Goal: Task Accomplishment & Management: Use online tool/utility

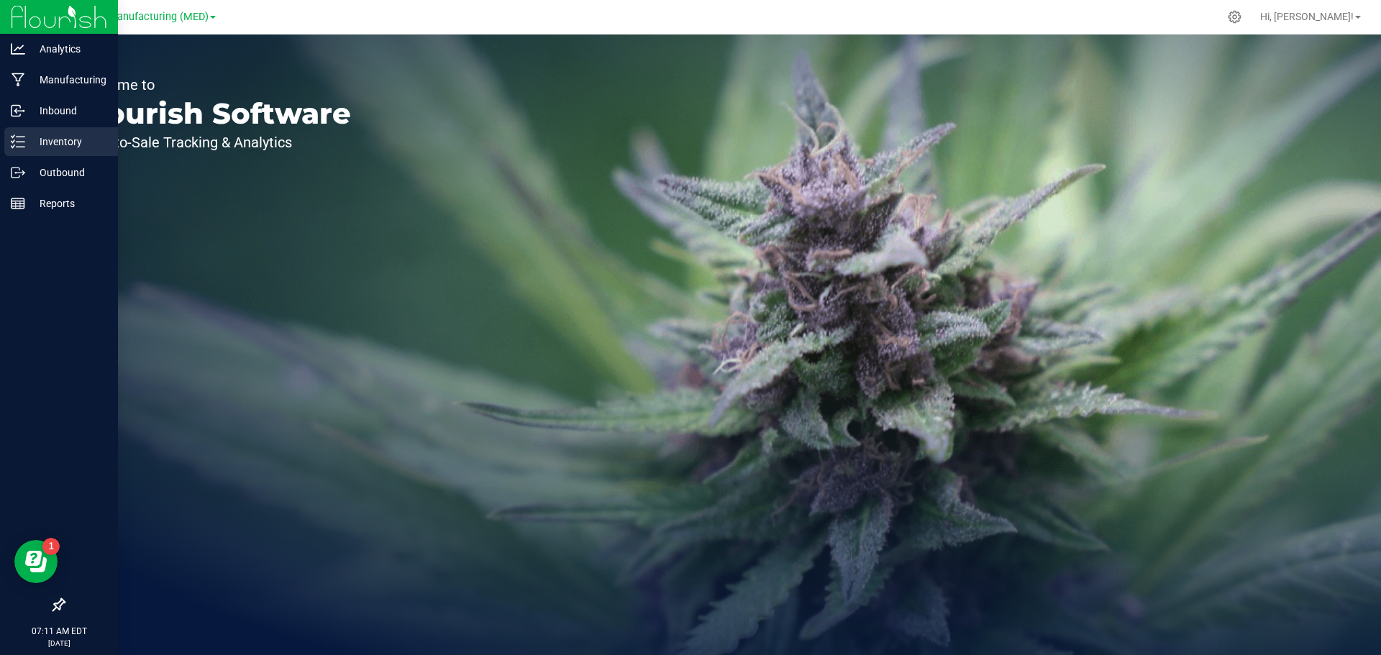
click at [13, 142] on icon at bounding box center [13, 141] width 3 height 2
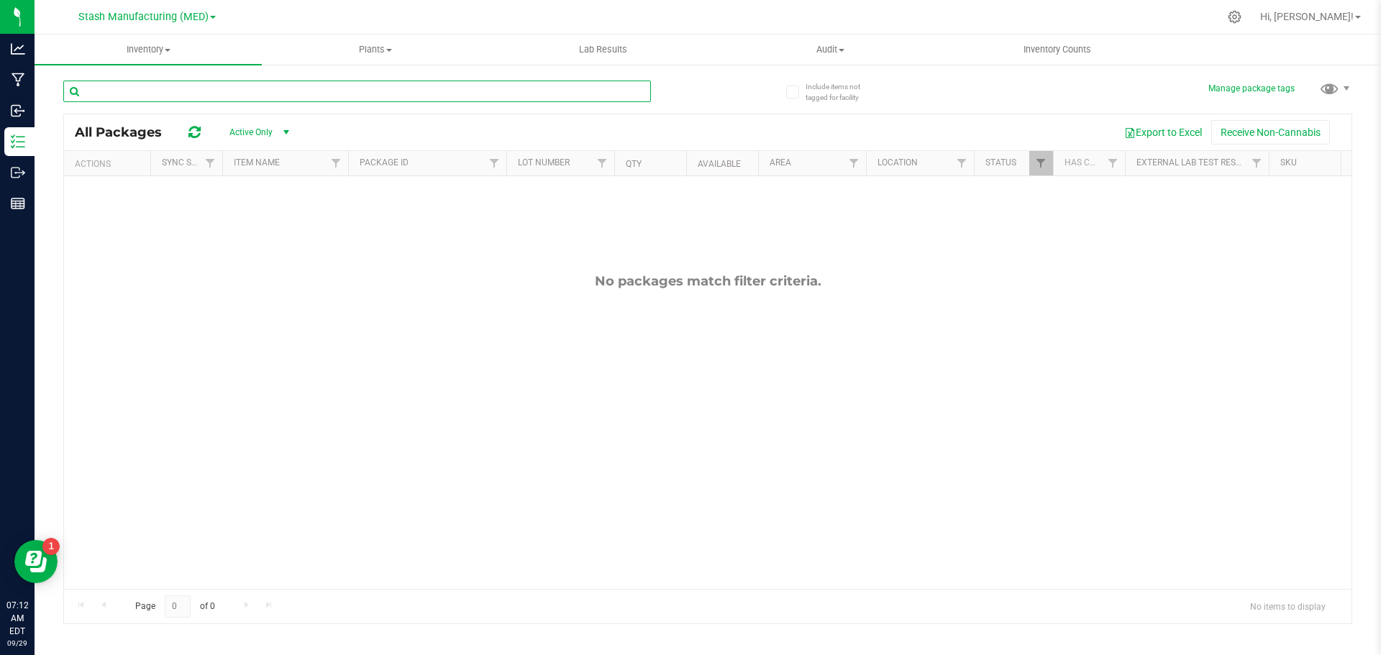
click at [228, 91] on input "text" at bounding box center [356, 92] width 587 height 22
type input "97177"
drag, startPoint x: 168, startPoint y: 91, endPoint x: 83, endPoint y: 92, distance: 85.6
click at [83, 92] on input "97177" at bounding box center [356, 92] width 587 height 22
click at [203, 16] on span "Stash Manufacturing (MED)" at bounding box center [143, 17] width 130 height 13
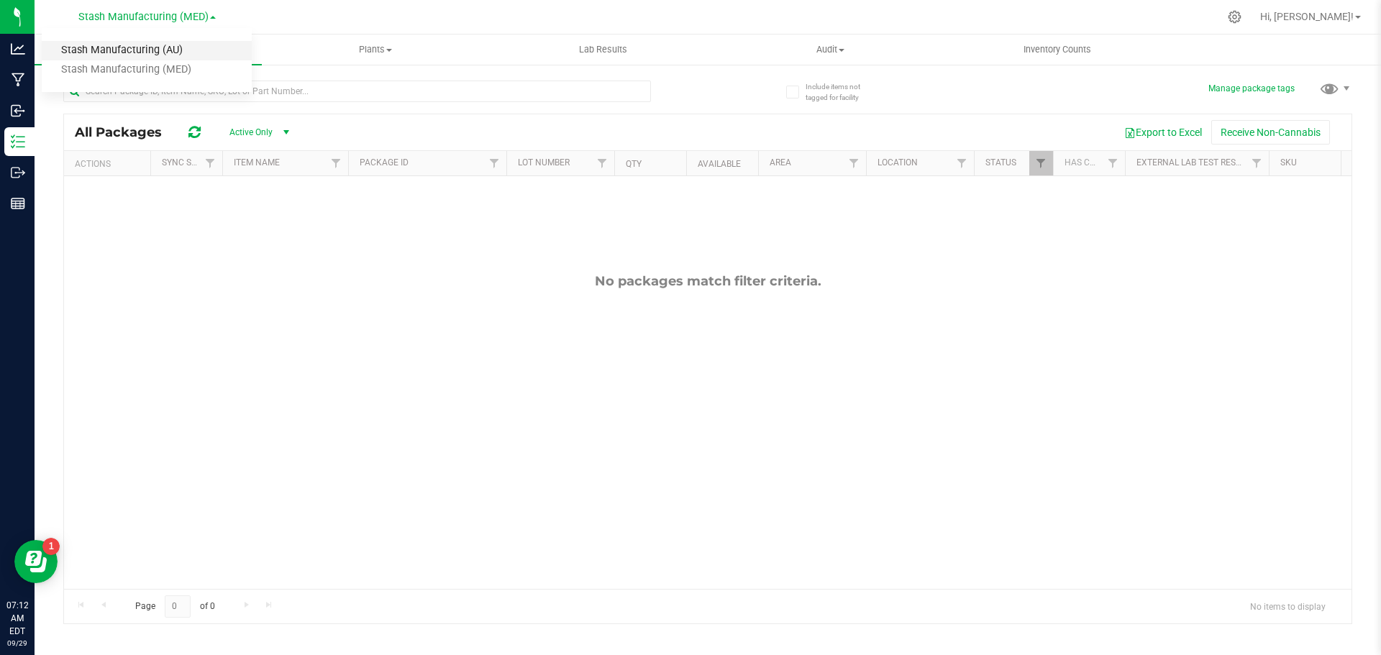
click at [180, 53] on link "Stash Manufacturing (AU)" at bounding box center [147, 50] width 210 height 19
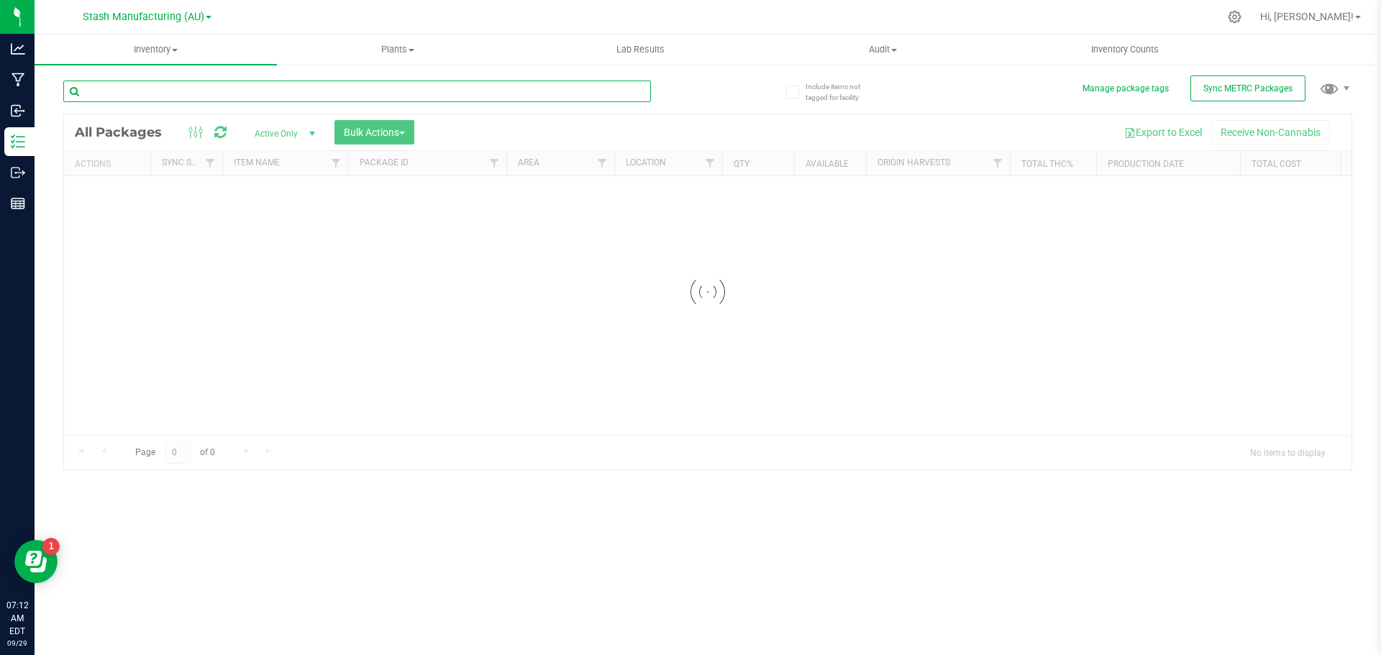
click at [180, 94] on input "text" at bounding box center [356, 92] width 587 height 22
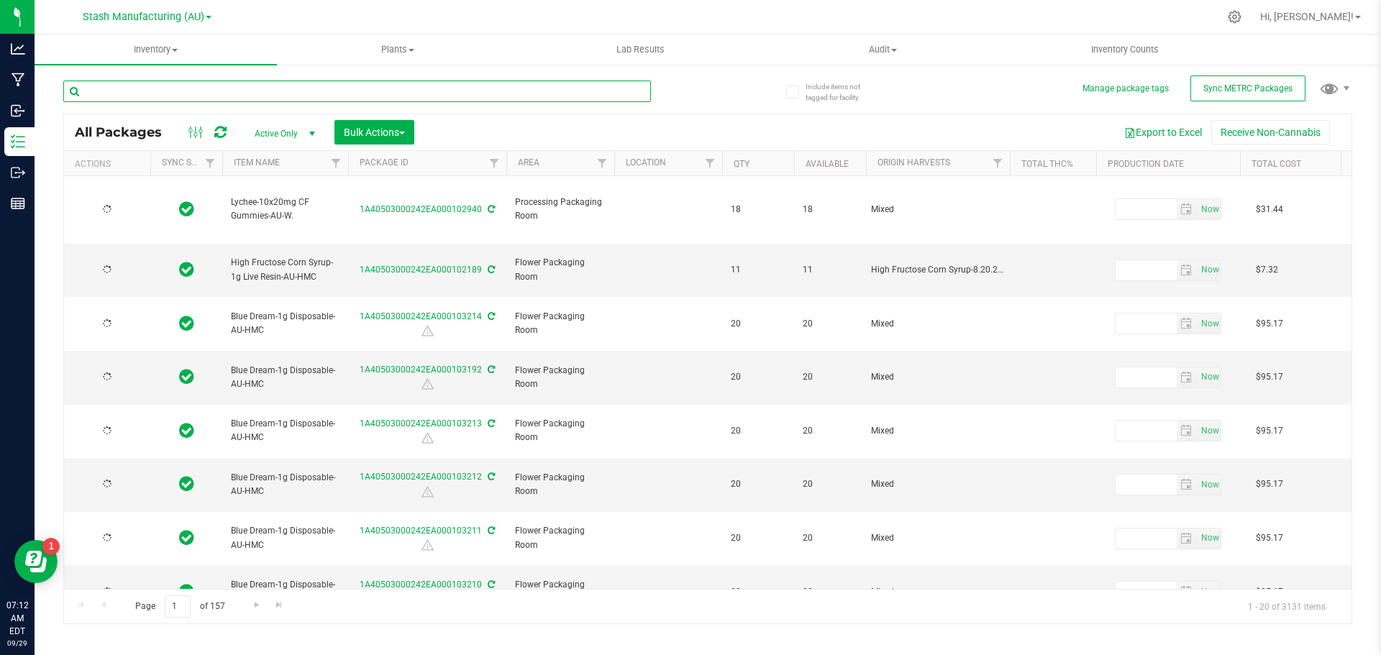
type input "2025-09-09"
type input "2026-09-06"
type input "2025-08-25"
type input "2027-08-25"
type input "2025-09-05"
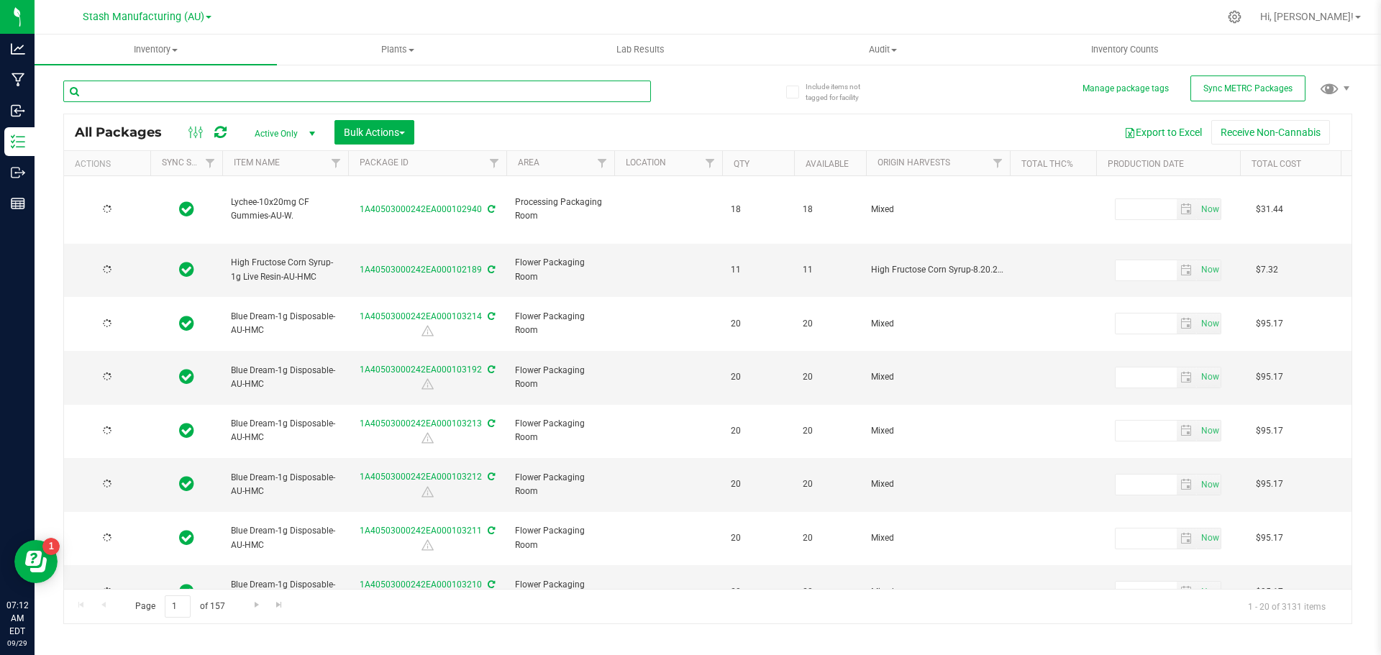
type input "2027-09-05"
type input "2025-09-05"
type input "2027-09-05"
type input "2025-09-05"
type input "2027-09-05"
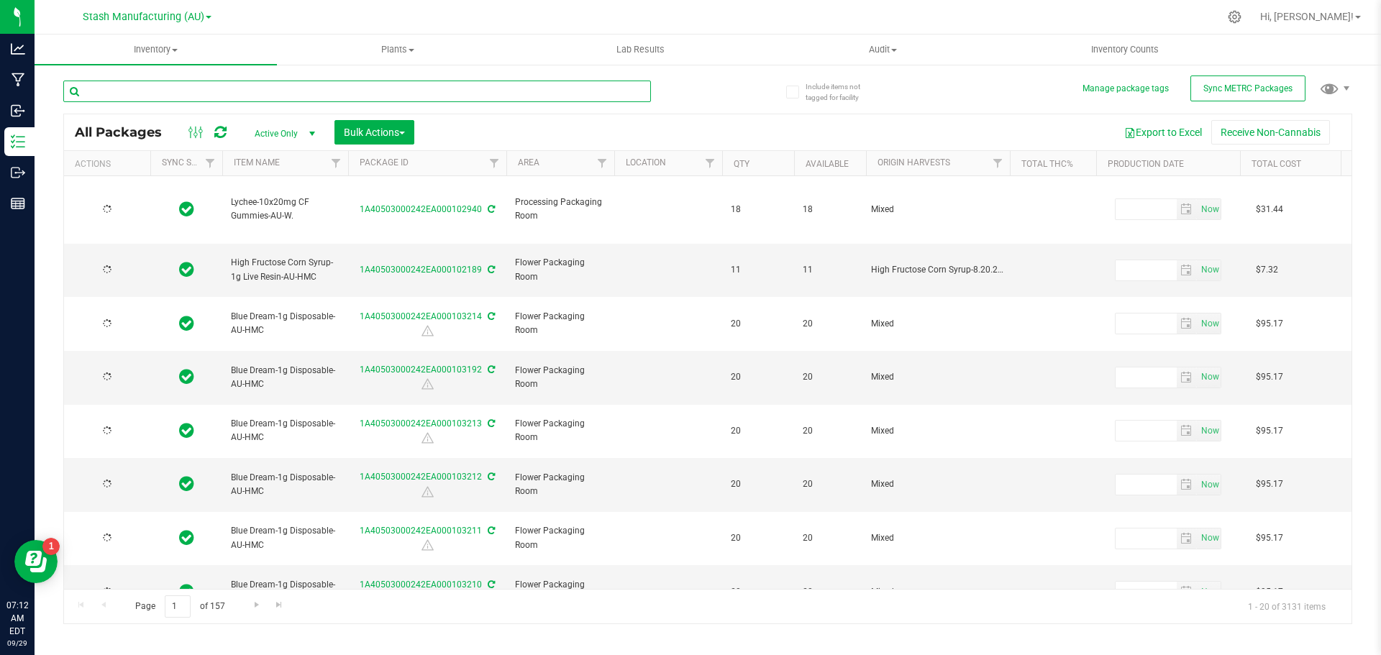
type input "2025-09-05"
type input "2027-09-05"
type input "2025-09-05"
type input "2027-09-05"
type input "2025-09-05"
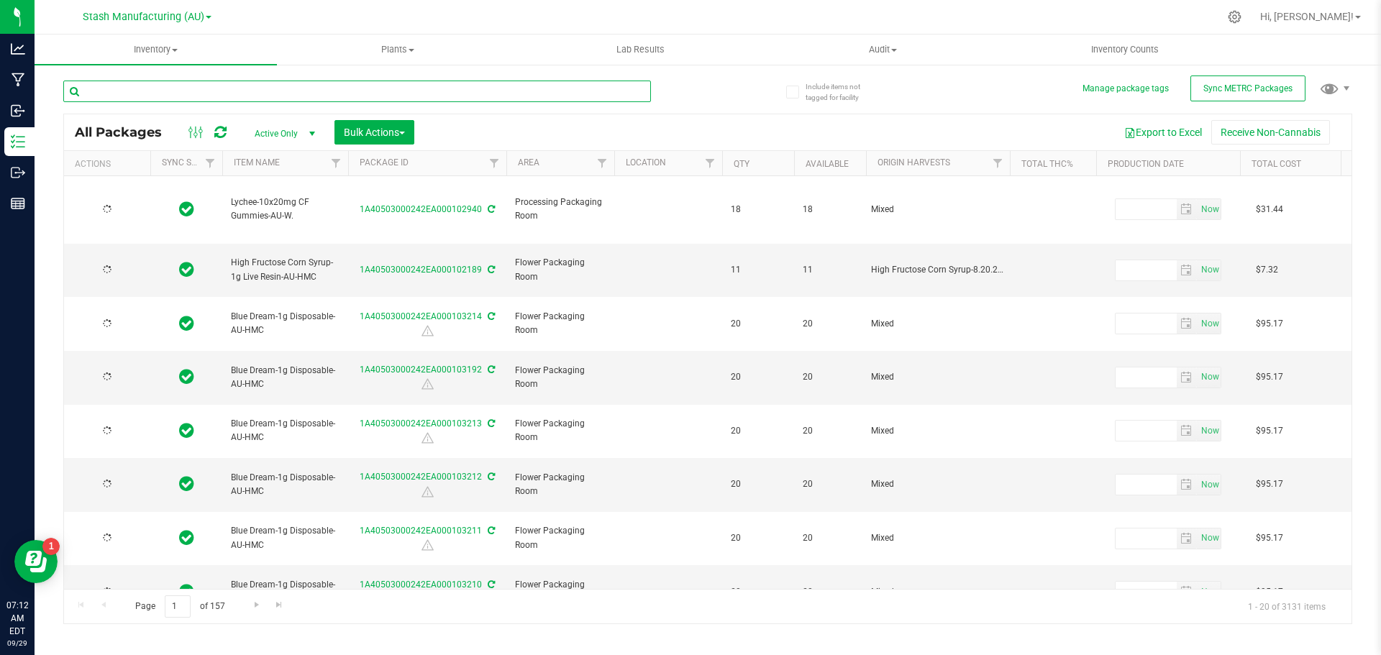
type input "2027-09-05"
type input "2025-09-05"
type input "2027-09-05"
type input "2025-09-05"
type input "2027-09-05"
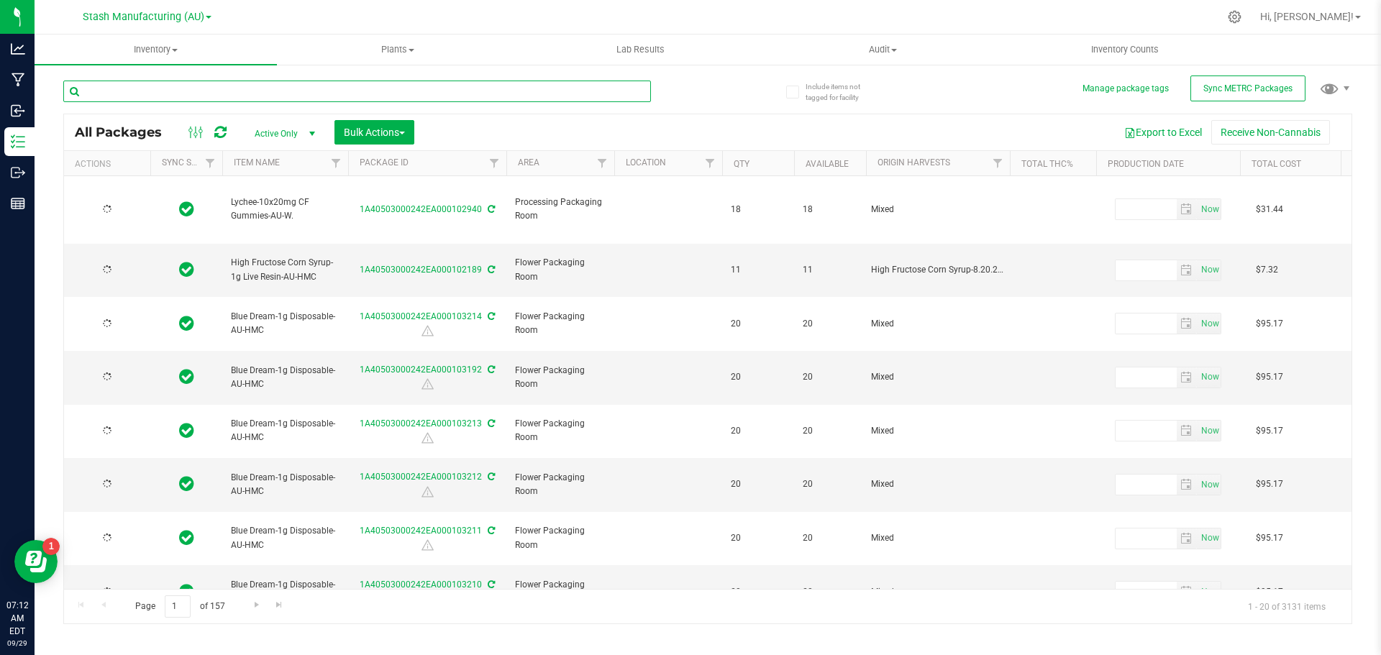
type input "2025-09-05"
type input "2027-09-05"
type input "2025-09-05"
type input "2027-09-05"
type input "2025-09-05"
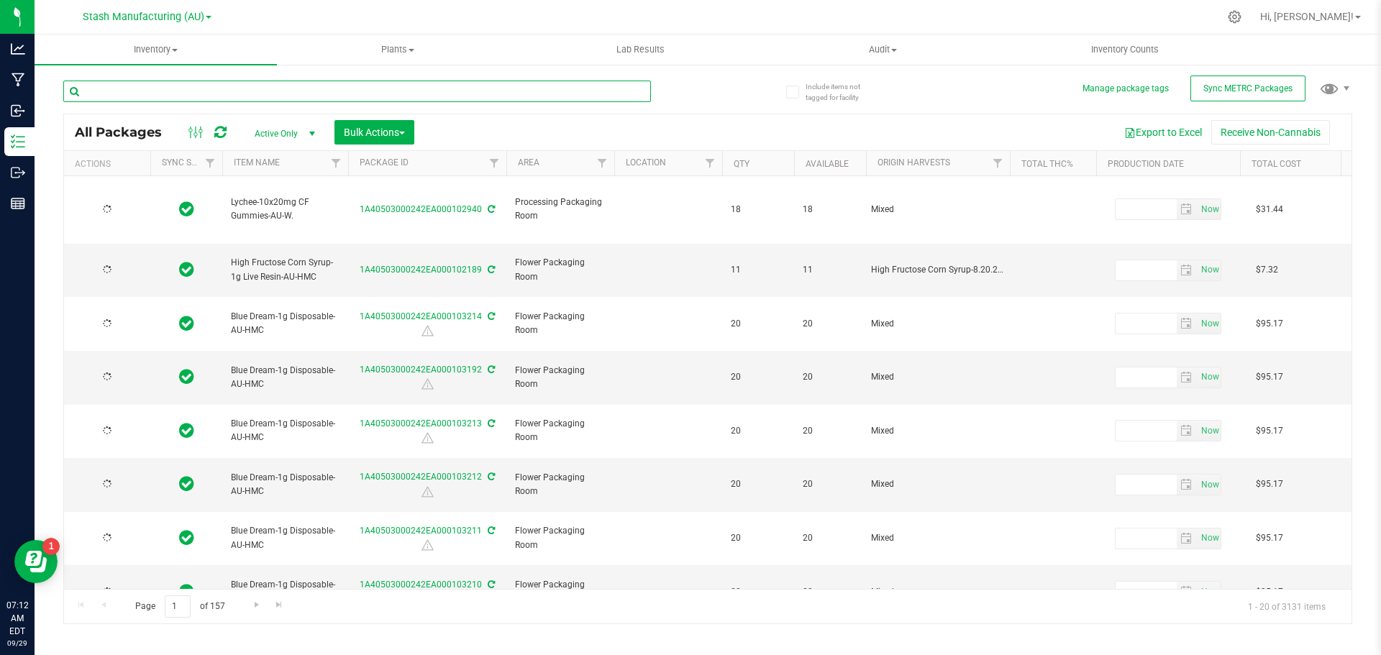
type input "2027-09-05"
type input "2025-09-05"
type input "2027-09-05"
type input "2025-09-05"
type input "2027-09-05"
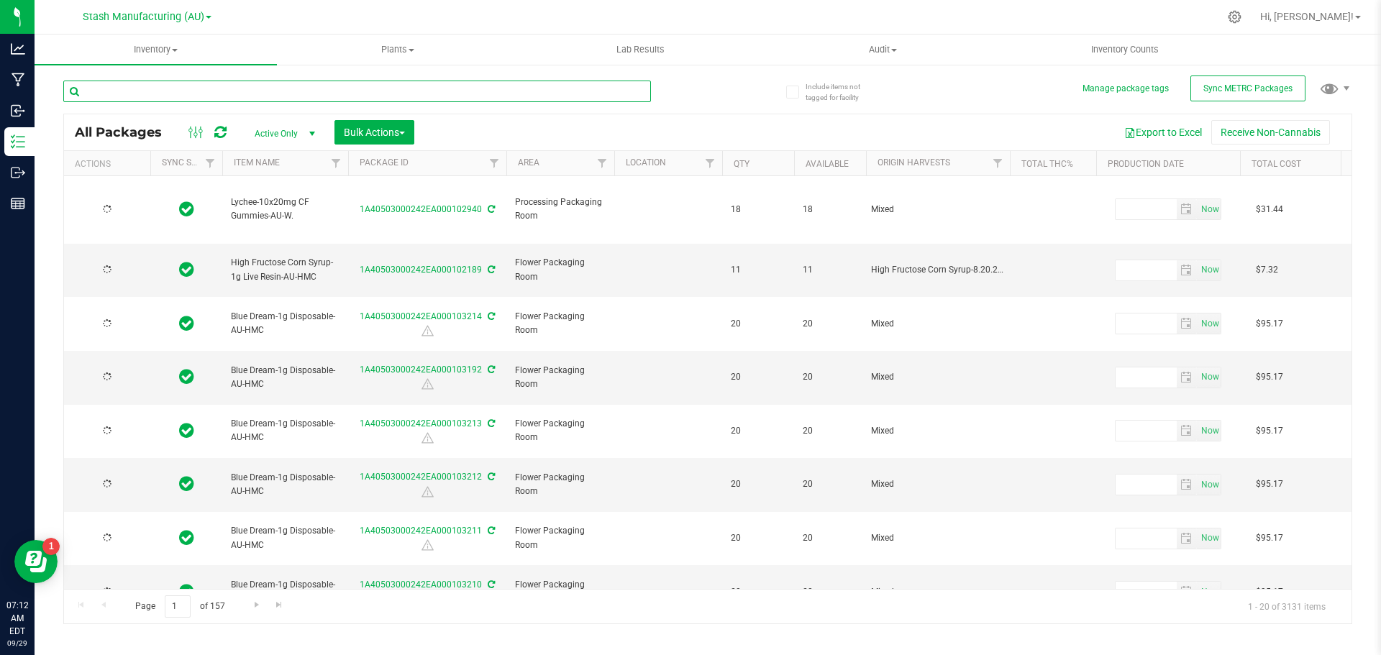
type input "2025-09-05"
type input "2027-09-05"
type input "2025-09-05"
type input "2027-09-05"
type input "2025-09-05"
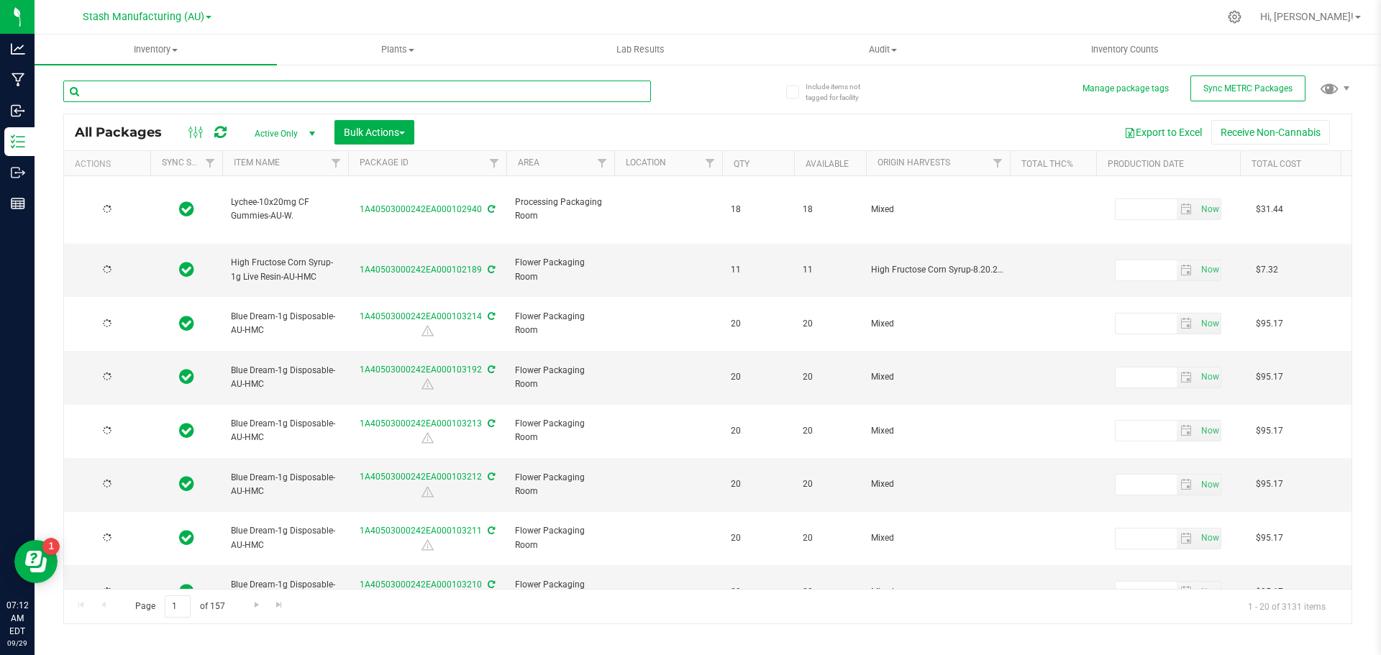
type input "2027-09-05"
type input "2025-09-05"
type input "2027-09-05"
type input "2025-09-05"
type input "2027-09-05"
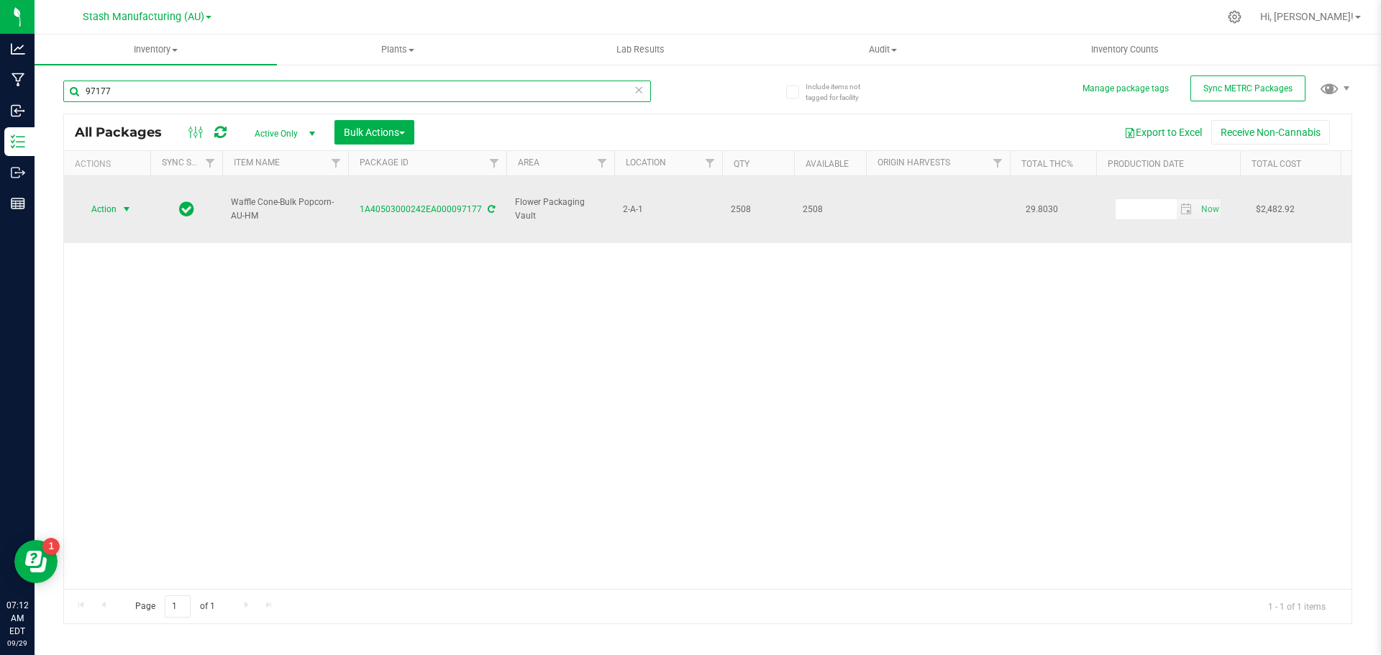
type input "97177"
click at [118, 199] on span "select" at bounding box center [127, 209] width 18 height 20
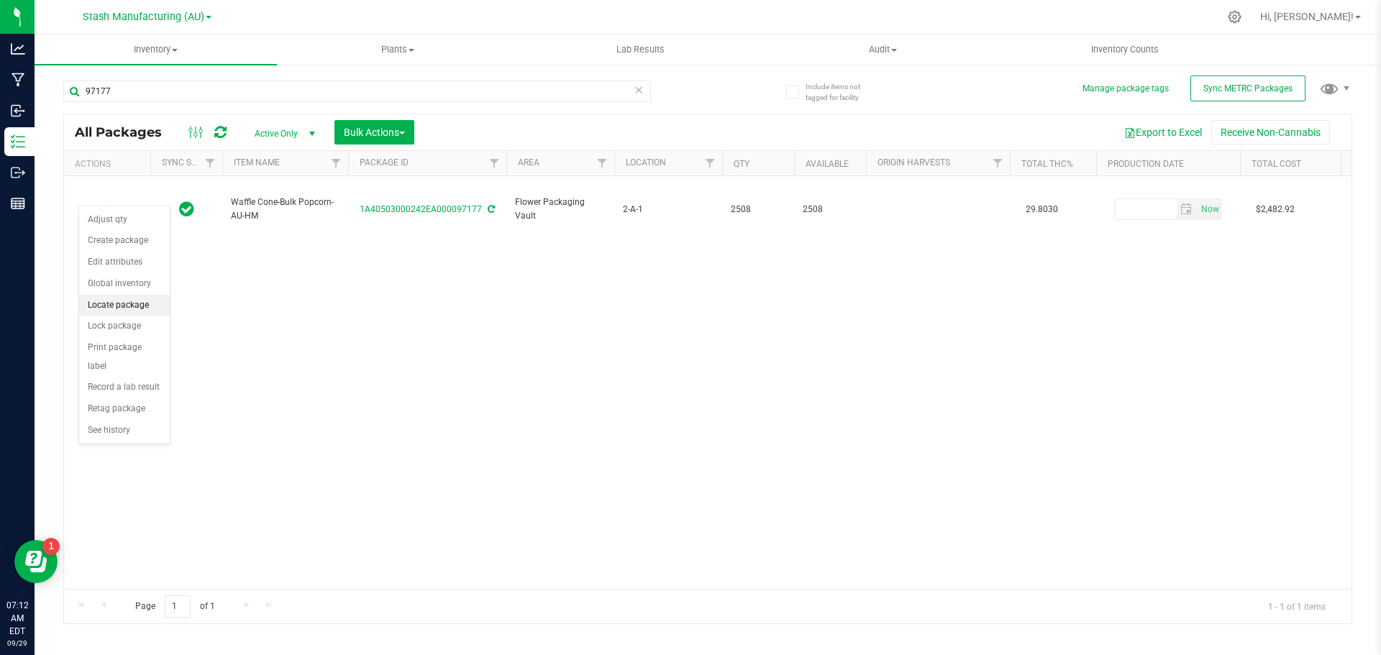
click at [127, 304] on li "Locate package" at bounding box center [124, 306] width 91 height 22
click at [382, 139] on button "Bulk Actions" at bounding box center [374, 132] width 80 height 24
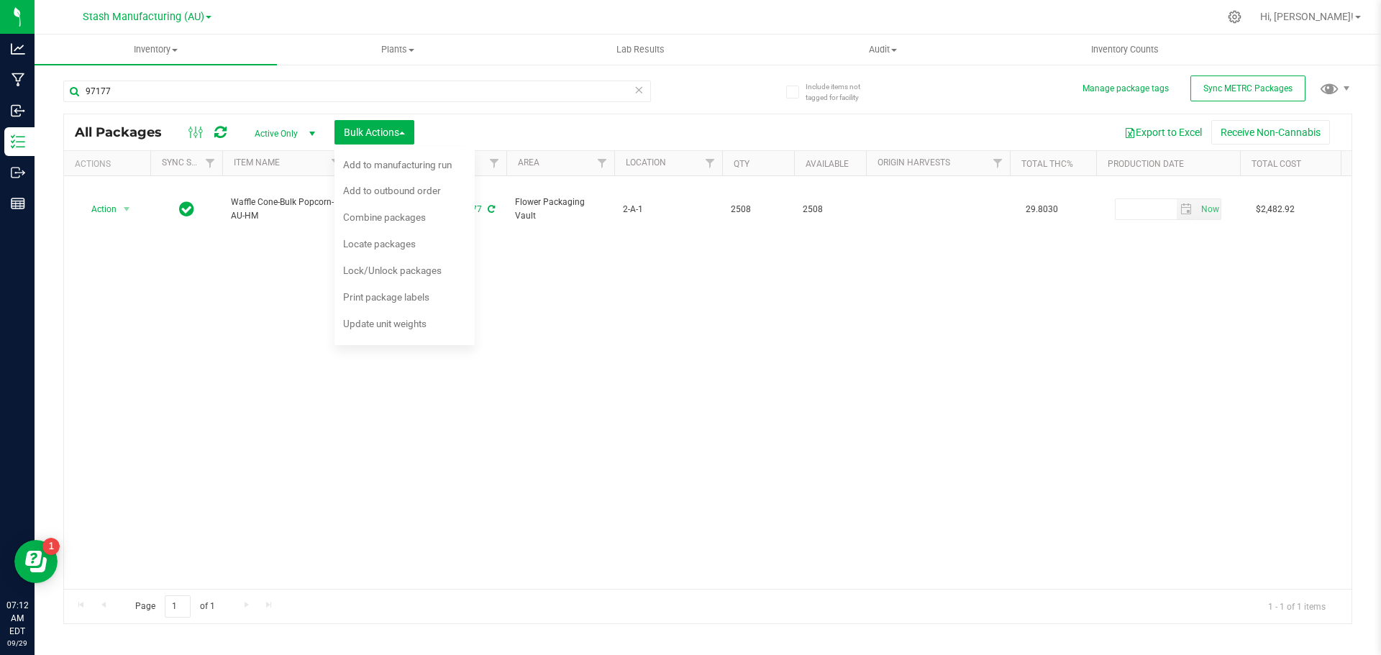
click at [797, 319] on div "Action Action Adjust qty Create package Edit attributes Global inventory Locate…" at bounding box center [707, 382] width 1287 height 413
click at [766, 331] on div "Action Action Adjust qty Create package Edit attributes Global inventory Locate…" at bounding box center [707, 382] width 1287 height 413
click at [235, 341] on div "Action Action Adjust qty Create package Edit attributes Global inventory Locate…" at bounding box center [707, 382] width 1287 height 413
click at [387, 9] on div at bounding box center [737, 17] width 961 height 28
click at [224, 83] on input "97177" at bounding box center [356, 92] width 587 height 22
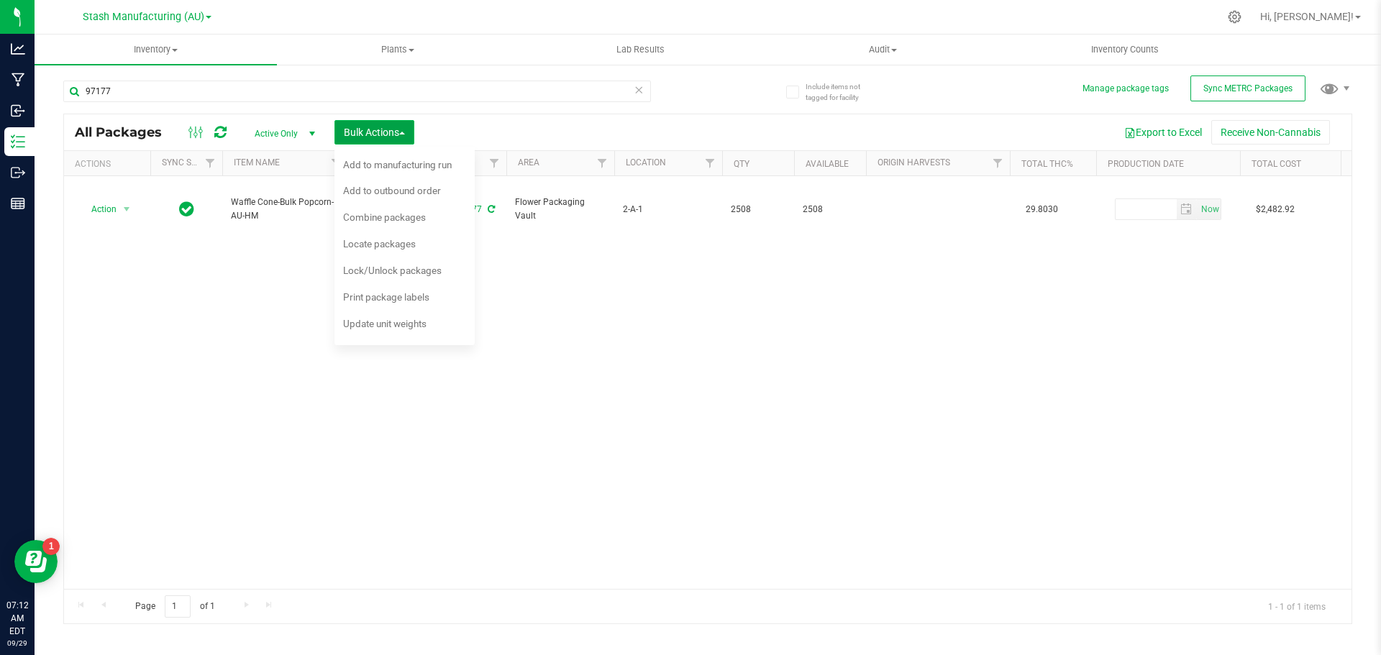
click at [396, 131] on span "Bulk Actions" at bounding box center [374, 133] width 61 height 12
click at [480, 391] on div "Action Action Adjust qty Create package Edit attributes Global inventory Locate…" at bounding box center [707, 382] width 1287 height 413
click at [376, 136] on span "Bulk Actions" at bounding box center [374, 133] width 61 height 12
click at [377, 250] on span "Locate packages" at bounding box center [379, 244] width 73 height 12
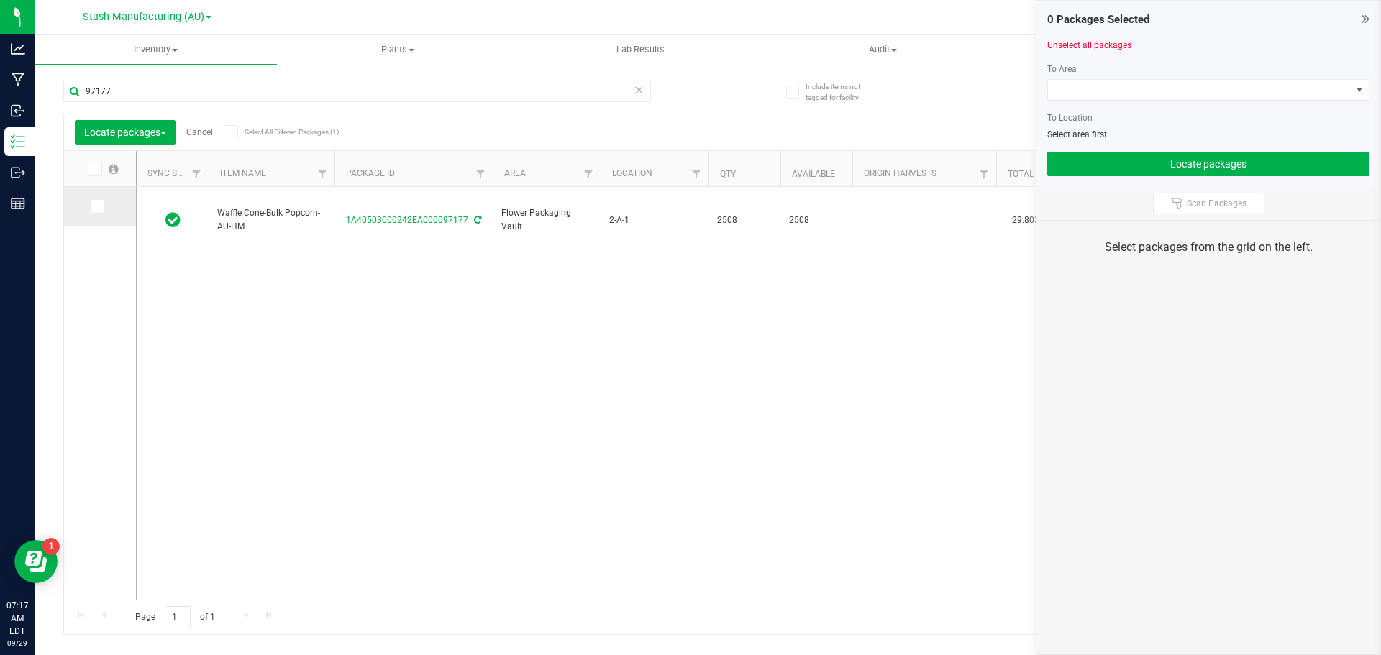
click at [101, 207] on span at bounding box center [97, 206] width 14 height 14
click at [0, 0] on input "checkbox" at bounding box center [0, 0] width 0 height 0
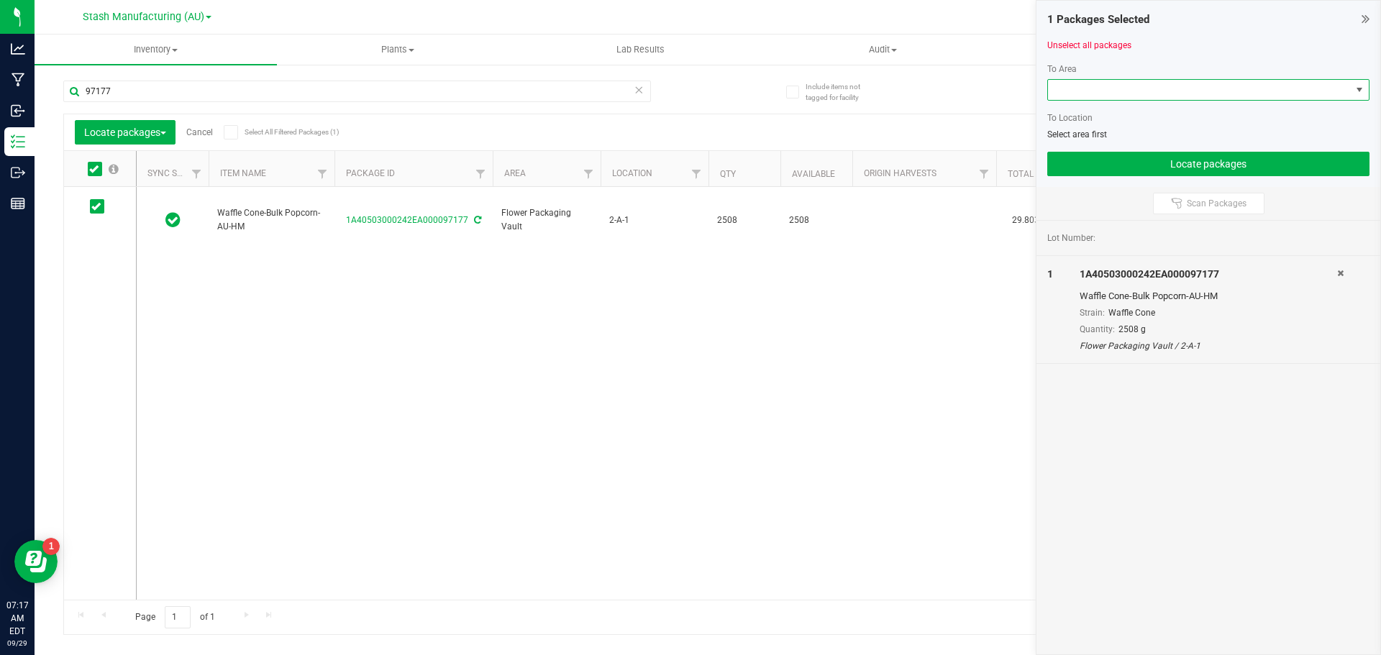
click at [1358, 93] on span at bounding box center [1359, 90] width 12 height 12
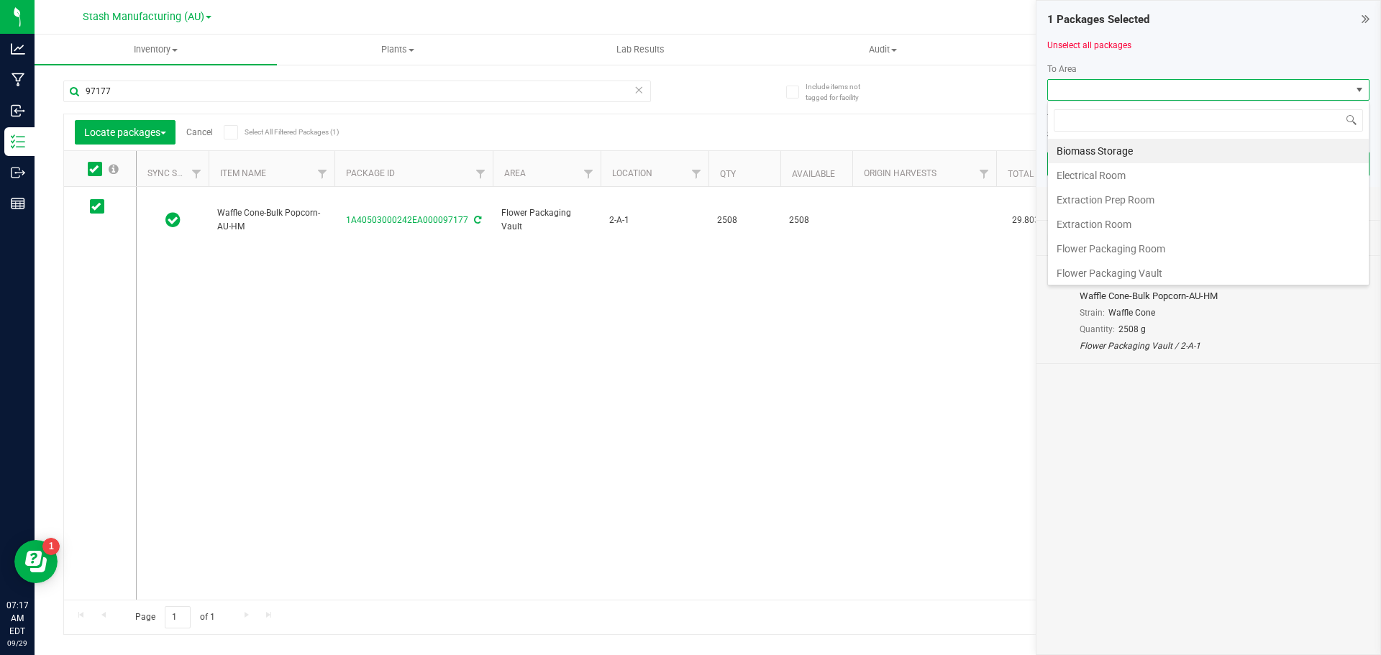
scroll to position [22, 322]
click at [1101, 245] on li "Flower Packaging Room" at bounding box center [1208, 249] width 321 height 24
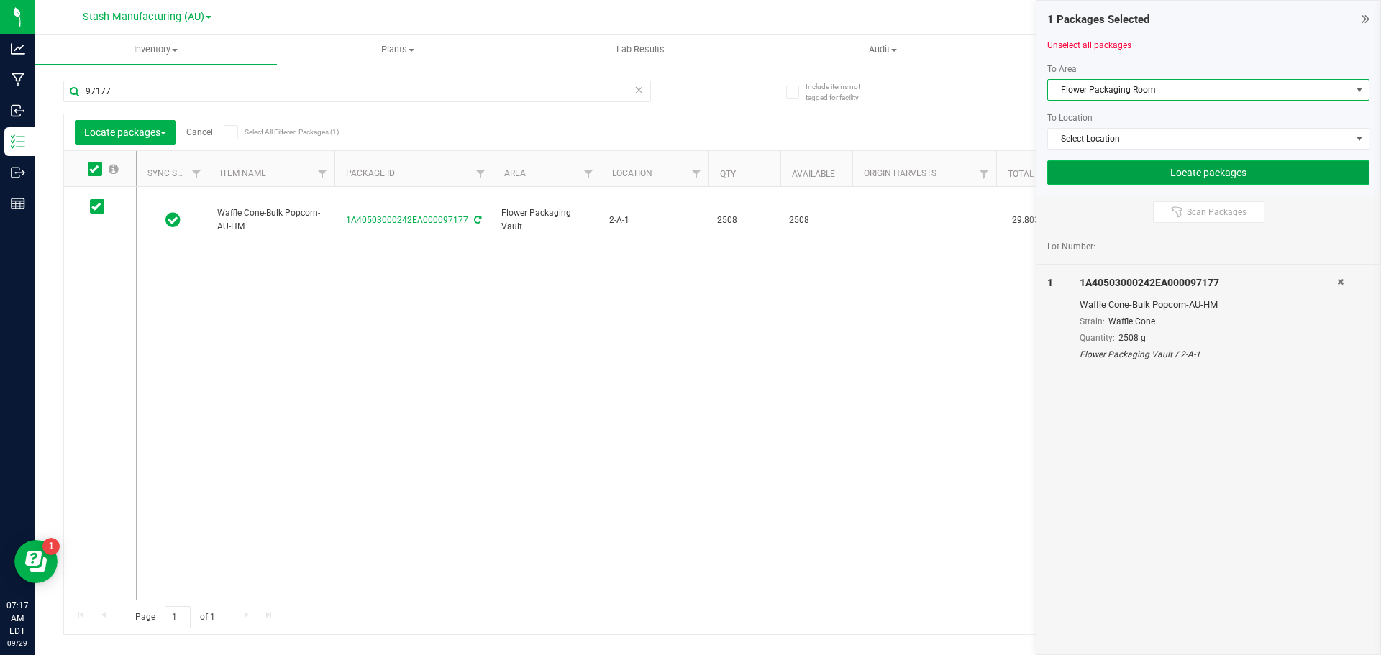
click at [1138, 179] on button "Locate packages" at bounding box center [1208, 172] width 322 height 24
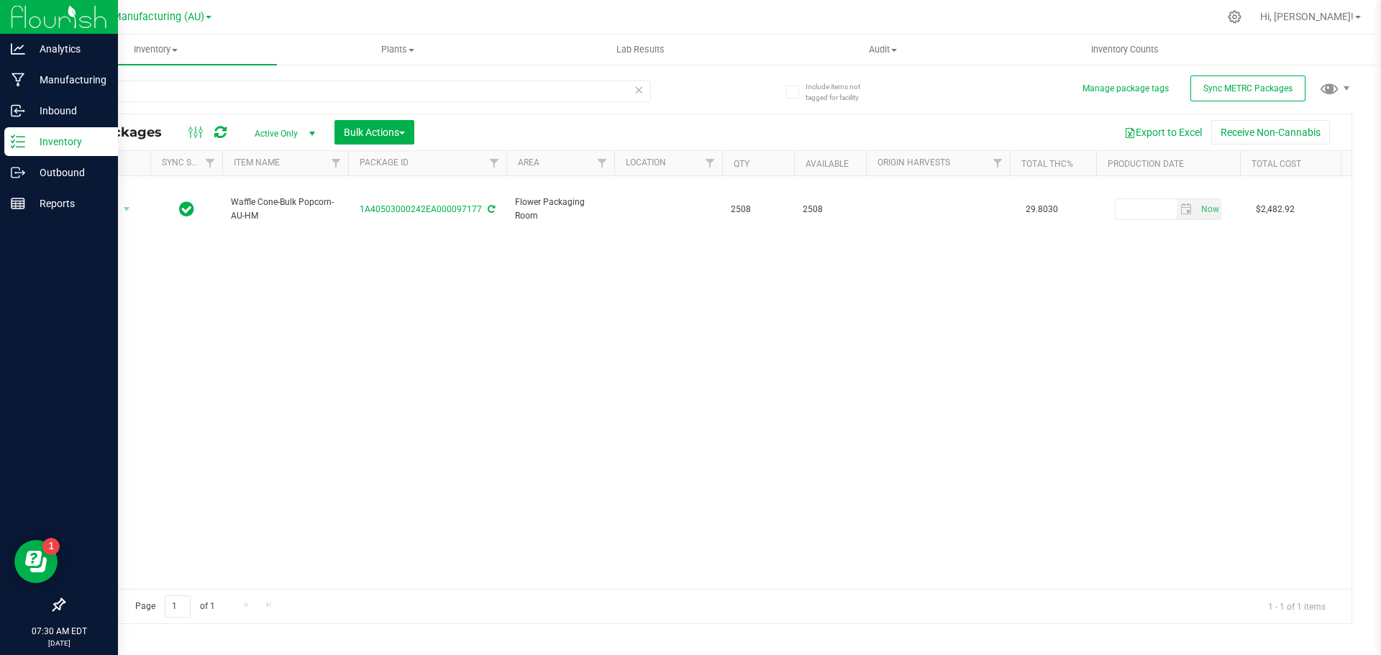
click at [50, 135] on p "Inventory" at bounding box center [68, 141] width 86 height 17
click at [52, 142] on p "Inventory" at bounding box center [68, 141] width 86 height 17
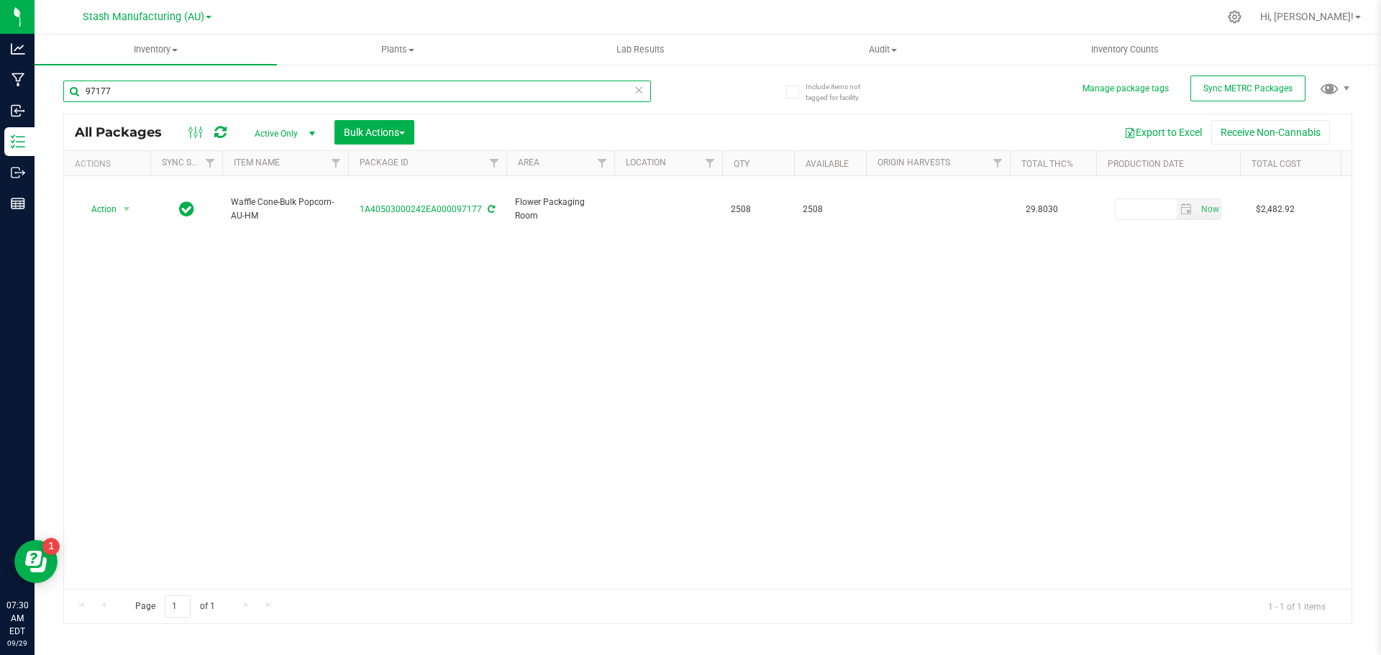
click at [149, 94] on input "97177" at bounding box center [356, 92] width 587 height 22
click at [162, 51] on span "Inventory" at bounding box center [156, 49] width 242 height 13
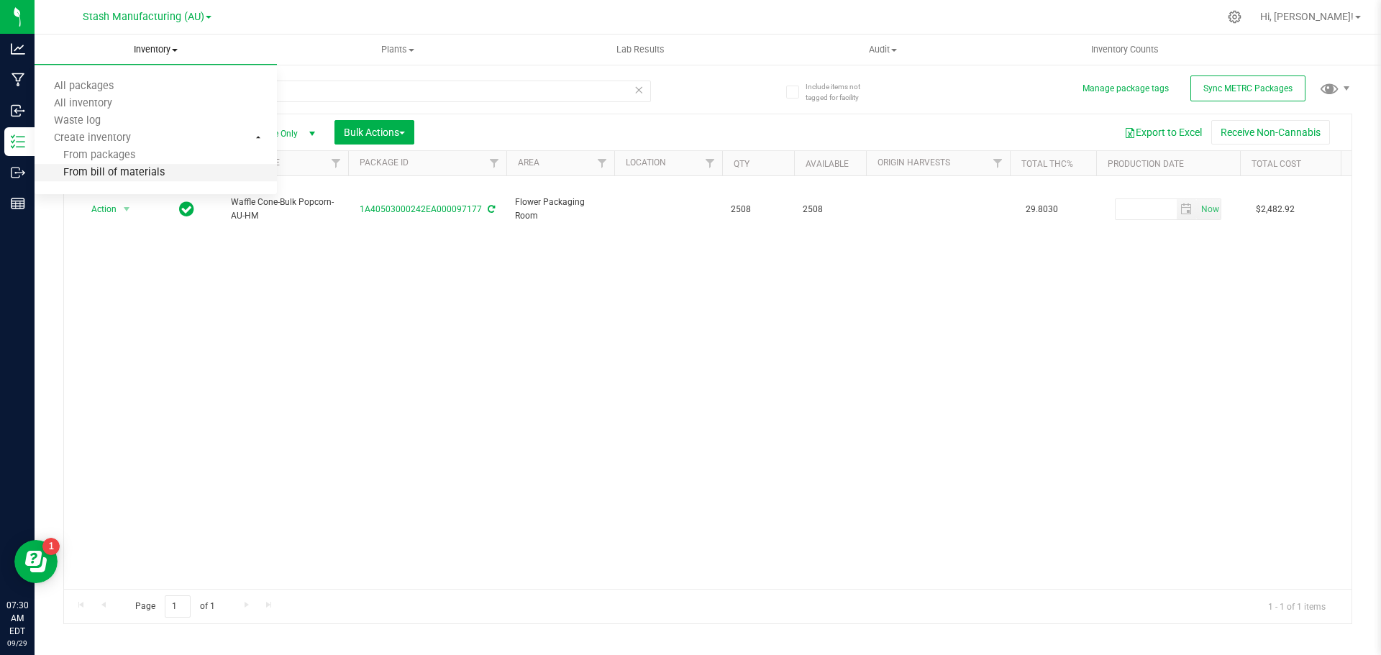
click at [134, 172] on span "From bill of materials" at bounding box center [100, 173] width 130 height 12
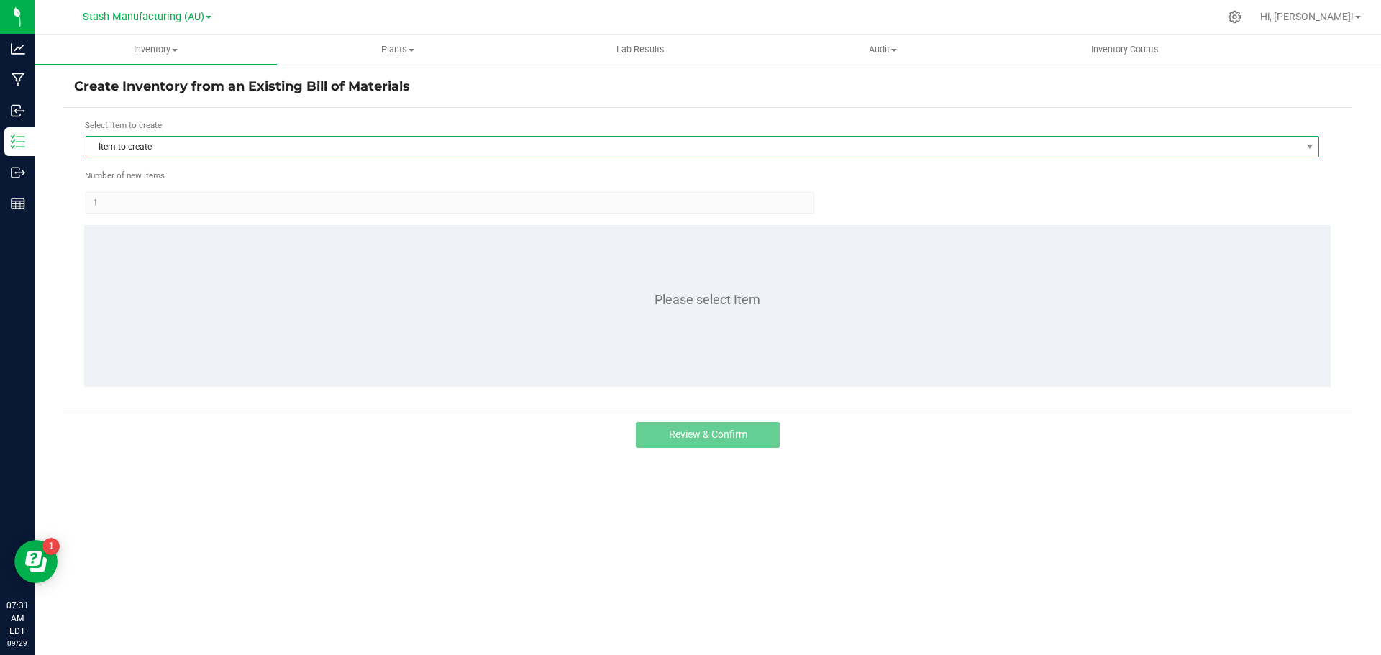
click at [193, 142] on span "Item to create" at bounding box center [693, 147] width 1214 height 20
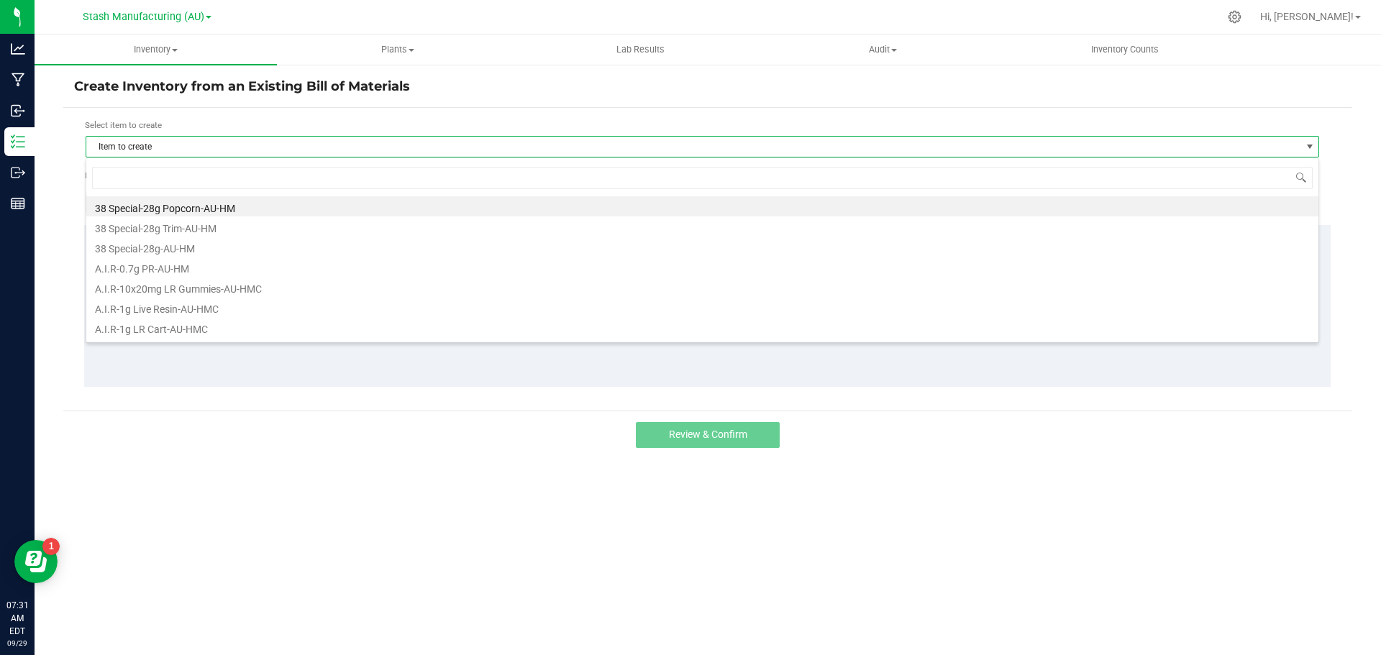
scroll to position [22, 1233]
type input "blue dream"
click at [221, 207] on li "Blue Dream-0.7g PR 5pk-AU-HM" at bounding box center [702, 206] width 1232 height 20
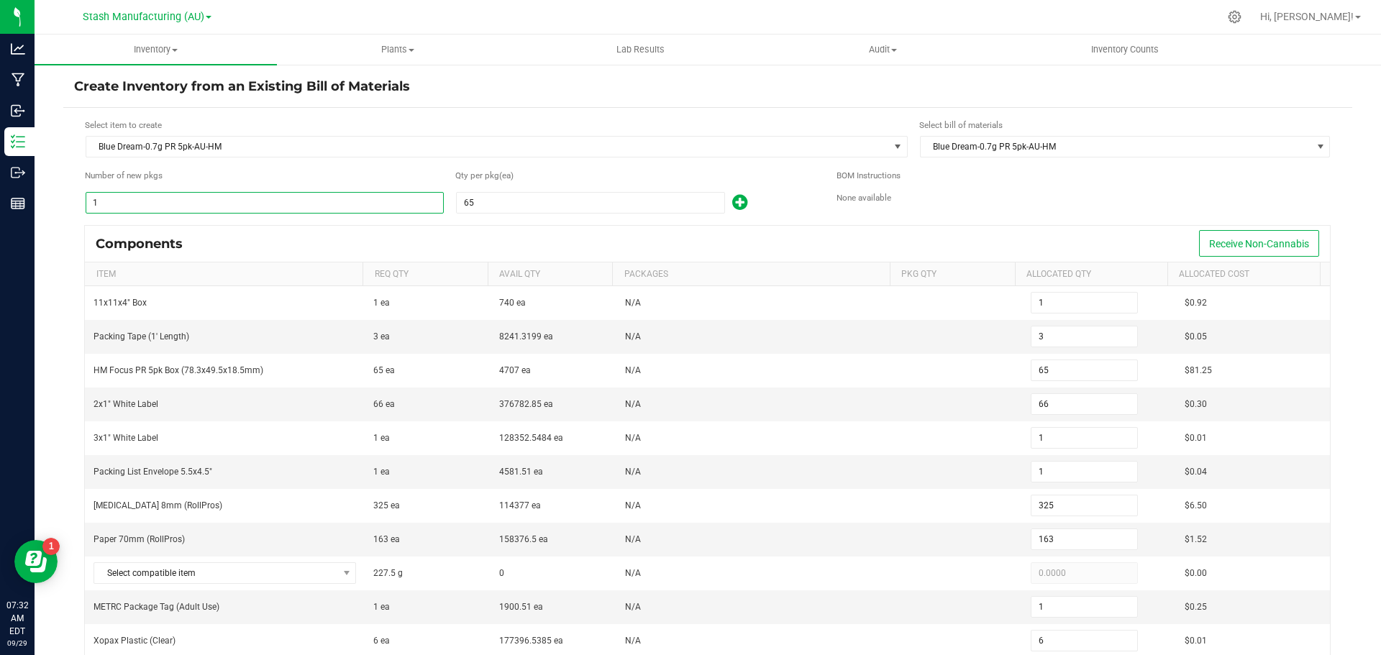
click at [129, 203] on input "1" at bounding box center [264, 203] width 357 height 20
type input "2"
type input "6"
type input "130"
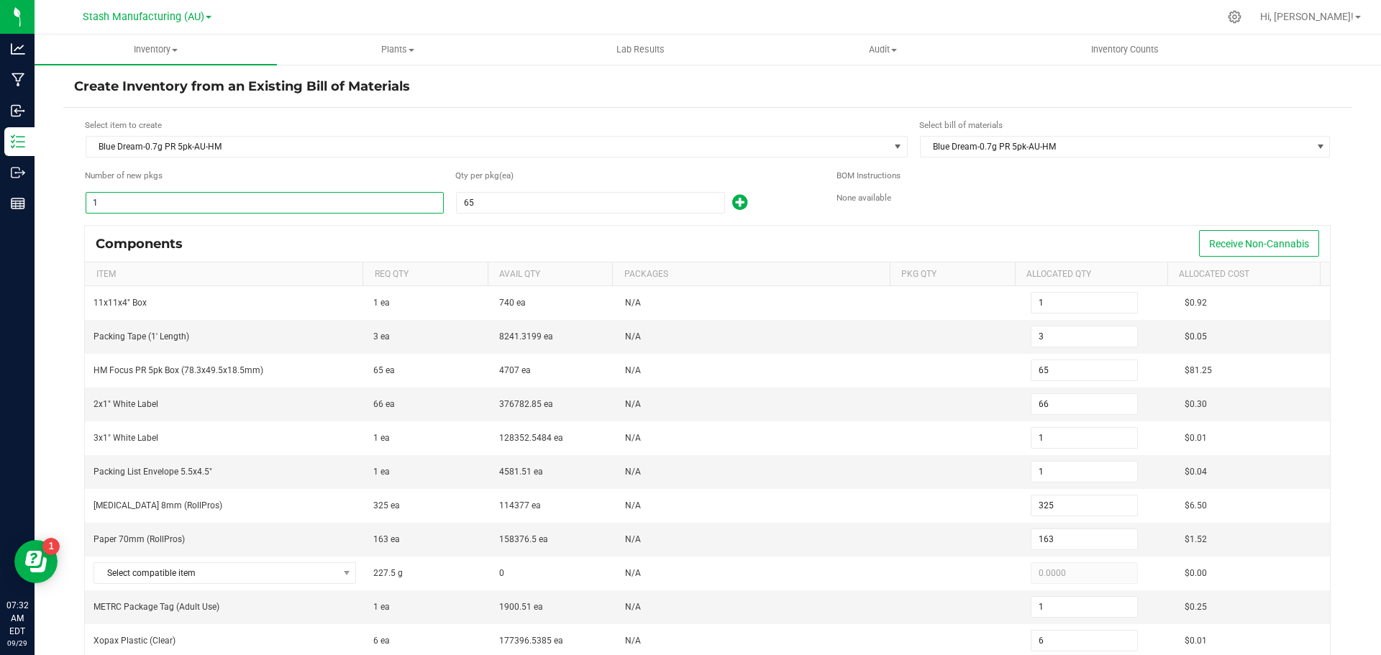
type input "132"
type input "2"
type input "650"
type input "325"
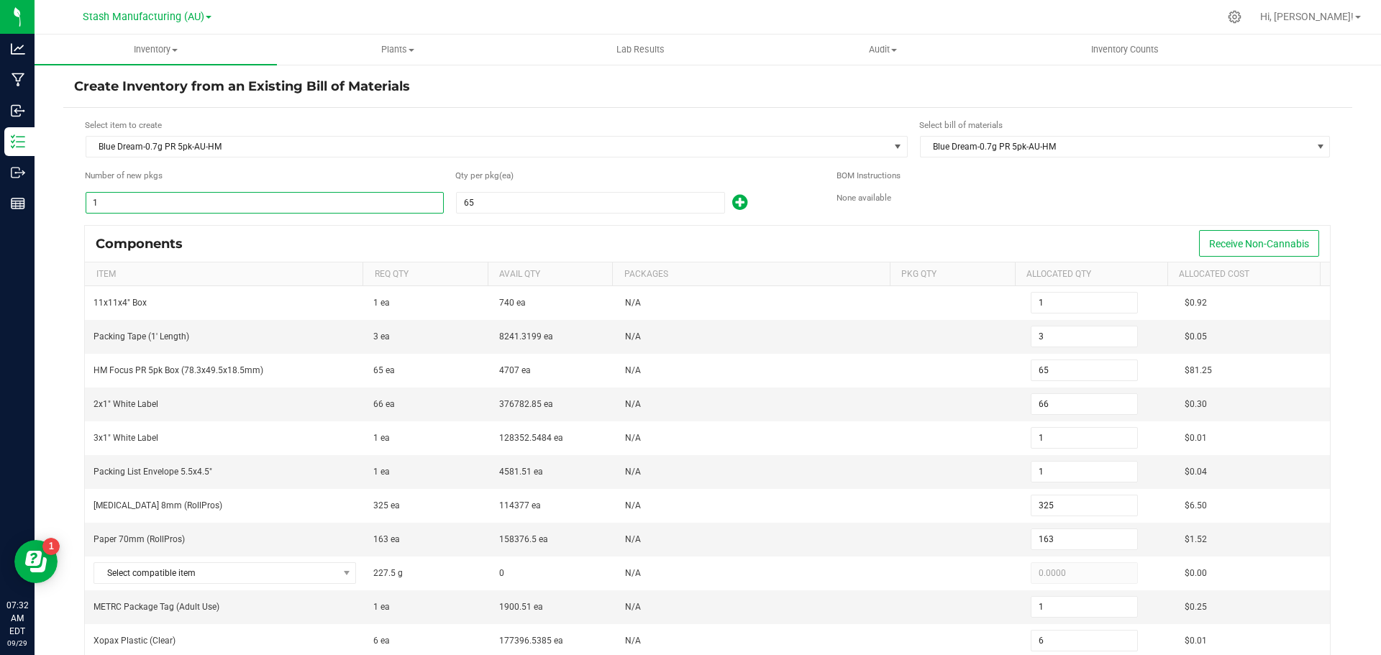
type input "2"
type input "12"
type input "130"
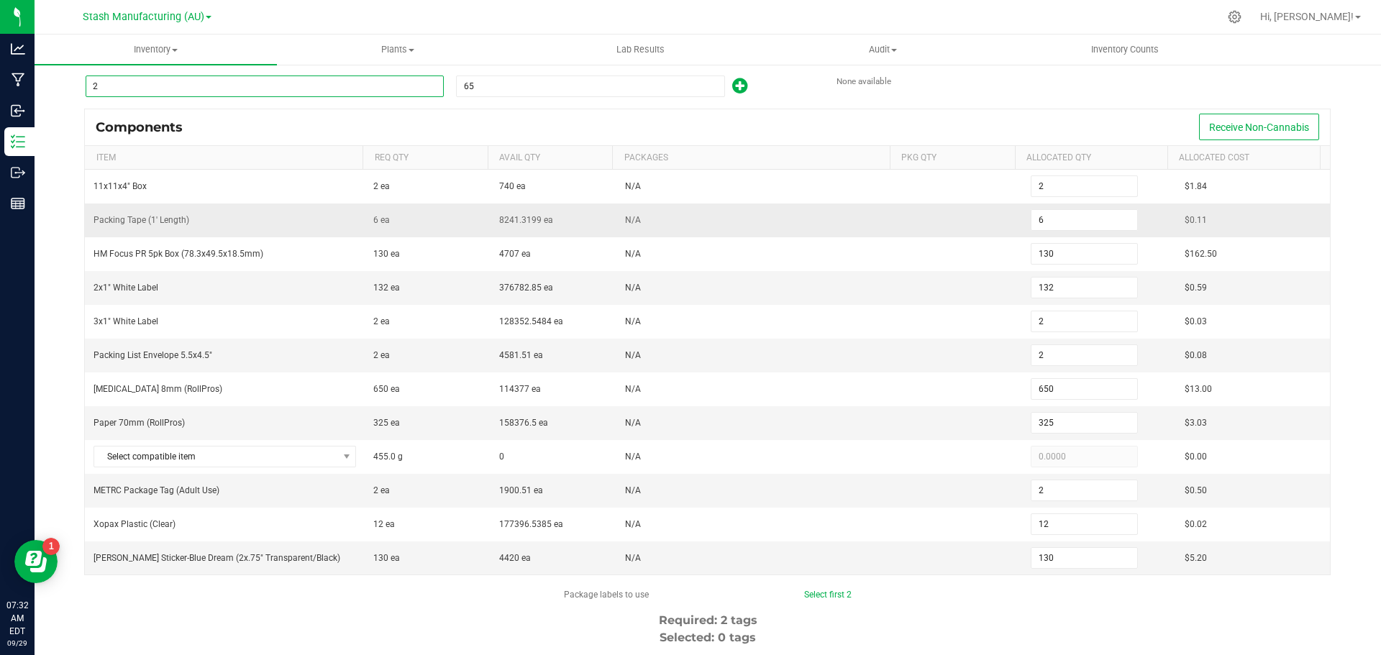
scroll to position [144, 0]
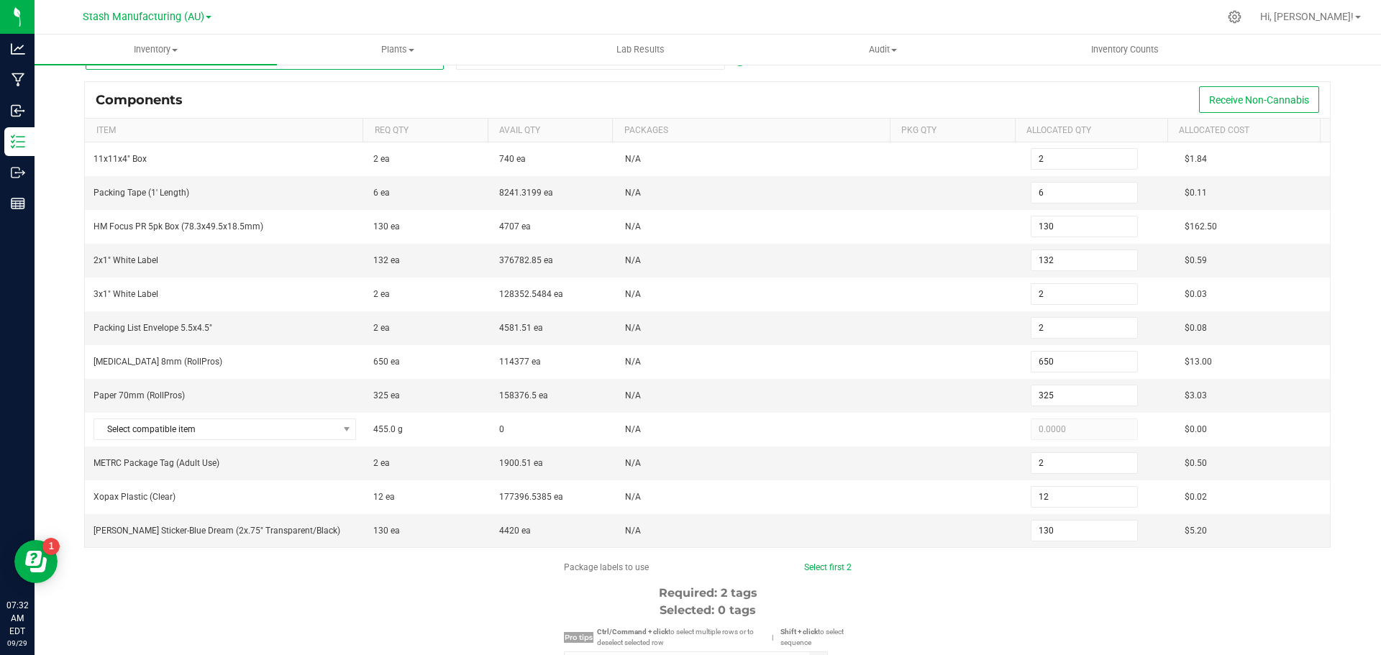
type input "2"
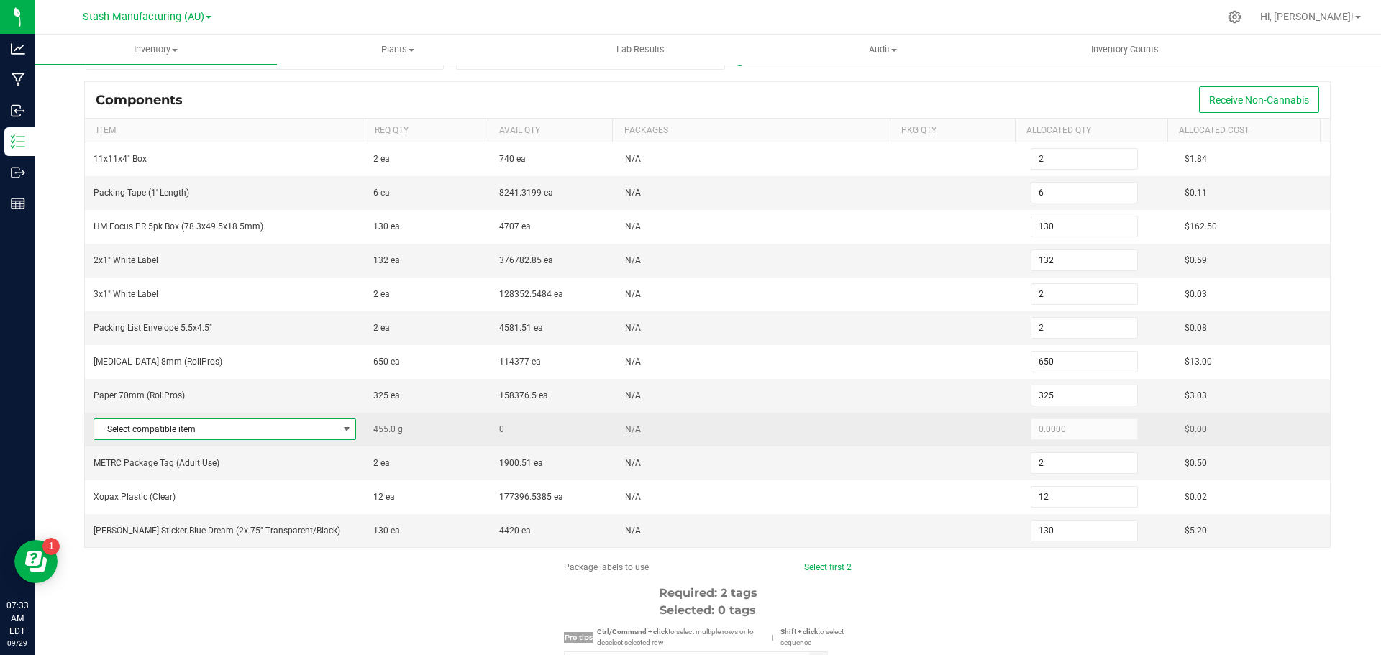
click at [342, 427] on span at bounding box center [347, 430] width 12 height 12
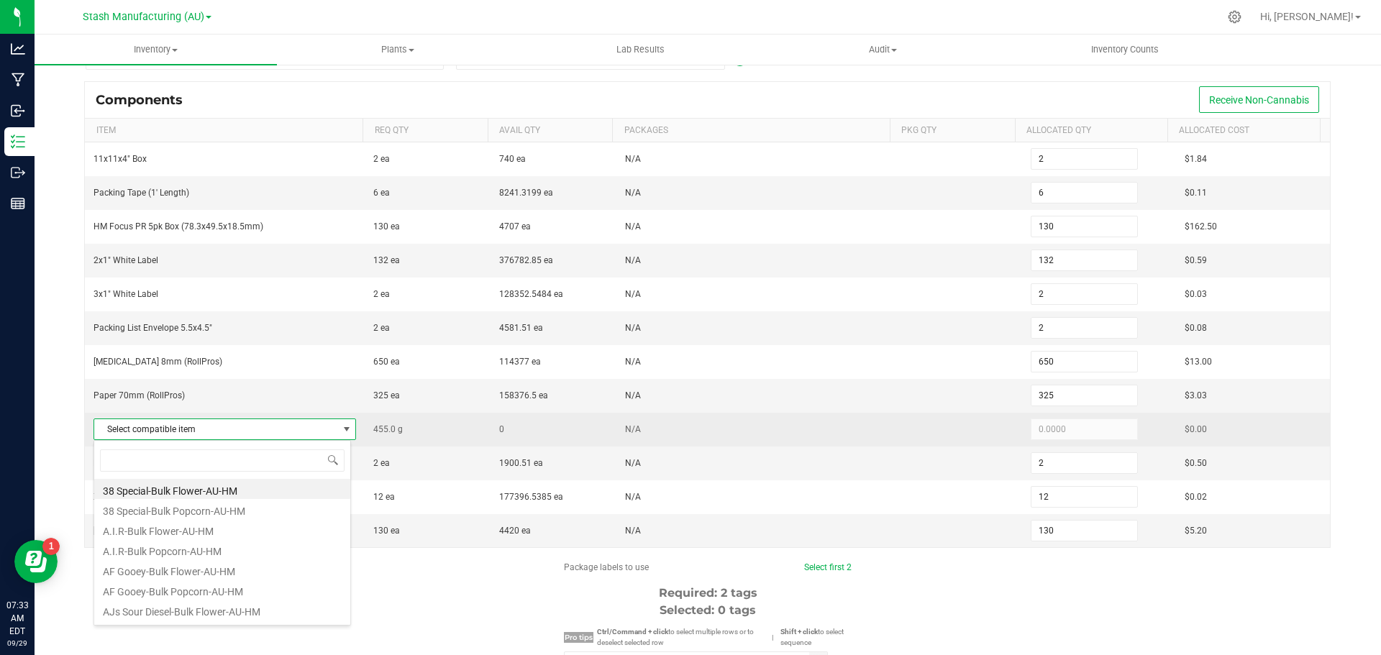
scroll to position [22, 257]
type input "blue dream"
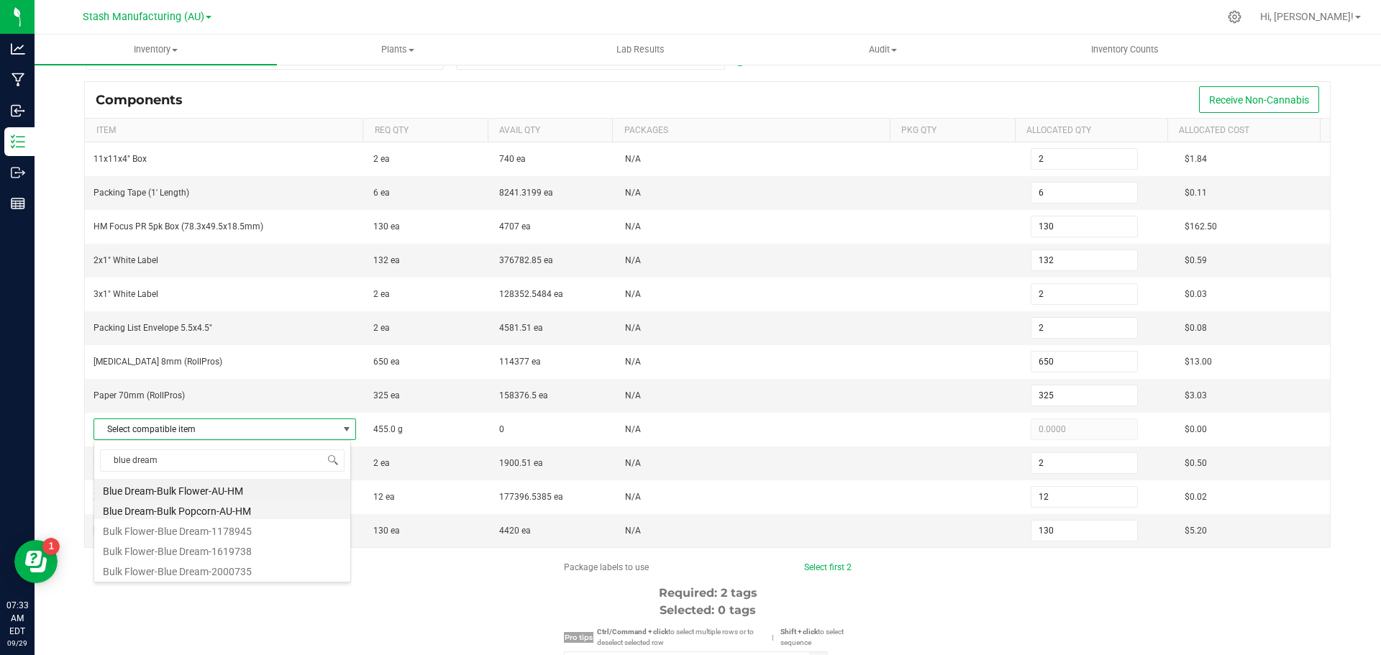
click at [234, 512] on li "Blue Dream-Bulk Popcorn-AU-HM" at bounding box center [222, 509] width 256 height 20
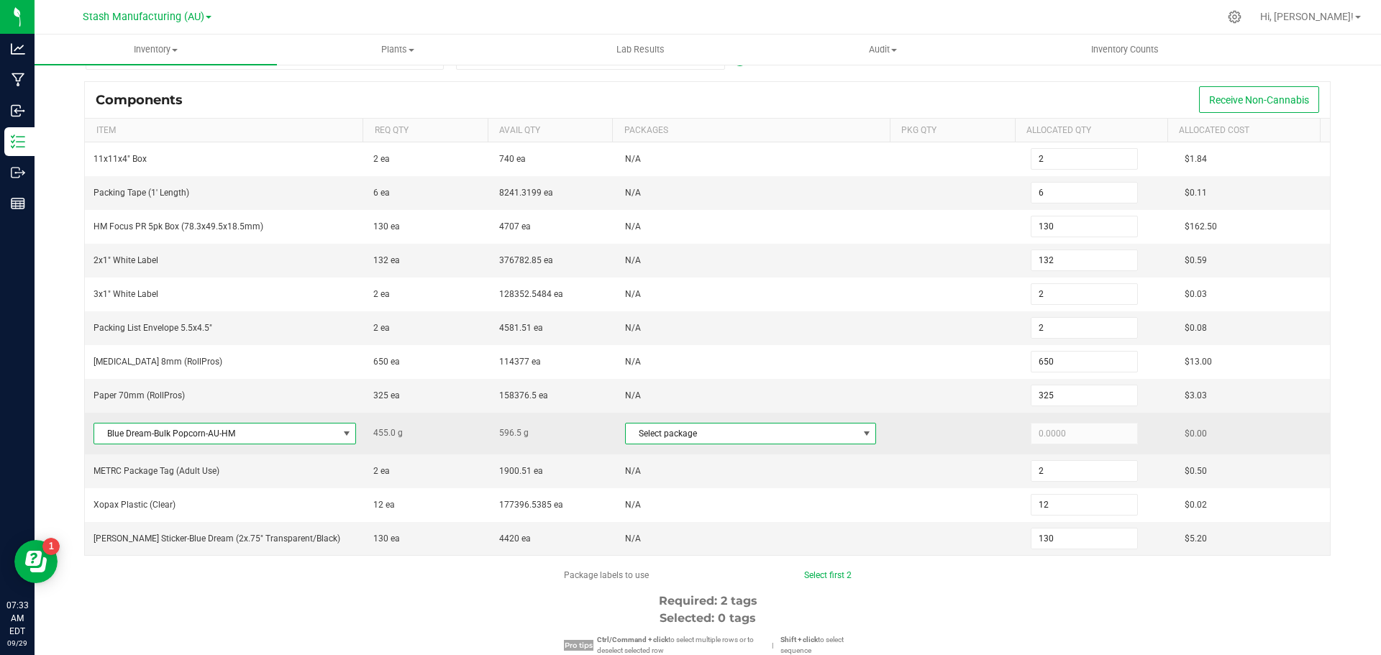
click at [861, 435] on span at bounding box center [867, 434] width 12 height 12
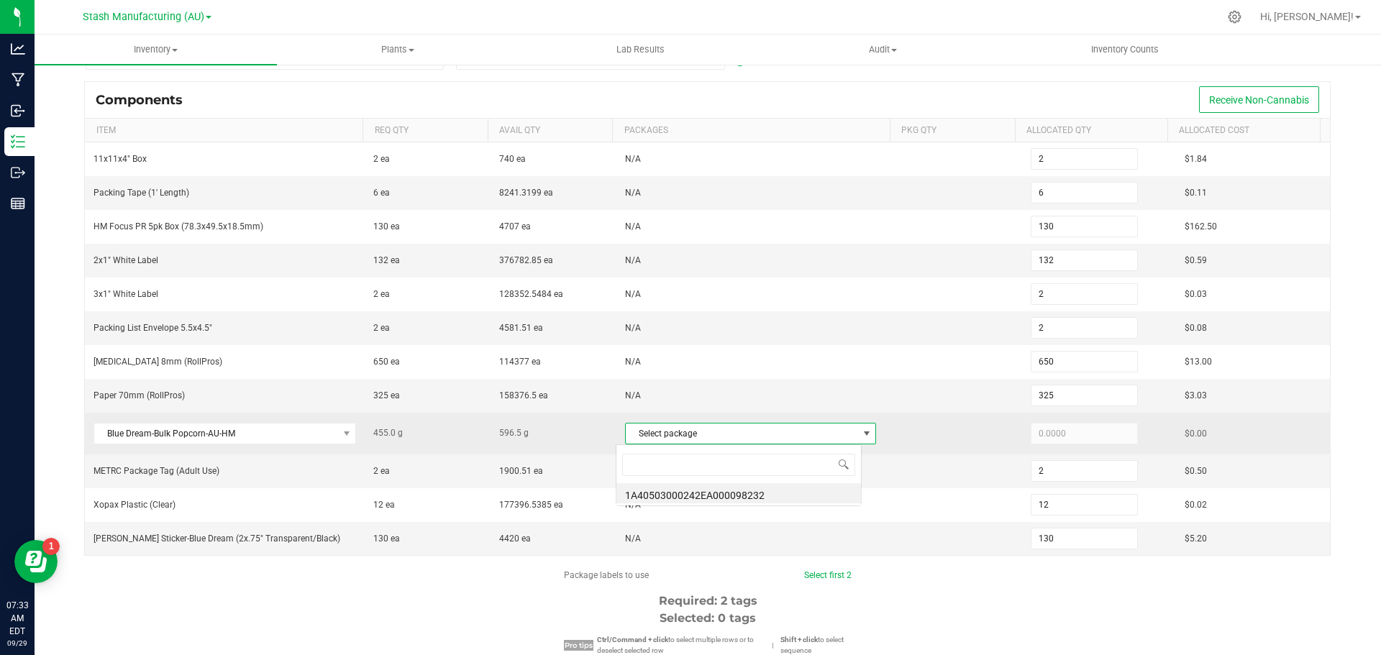
scroll to position [22, 246]
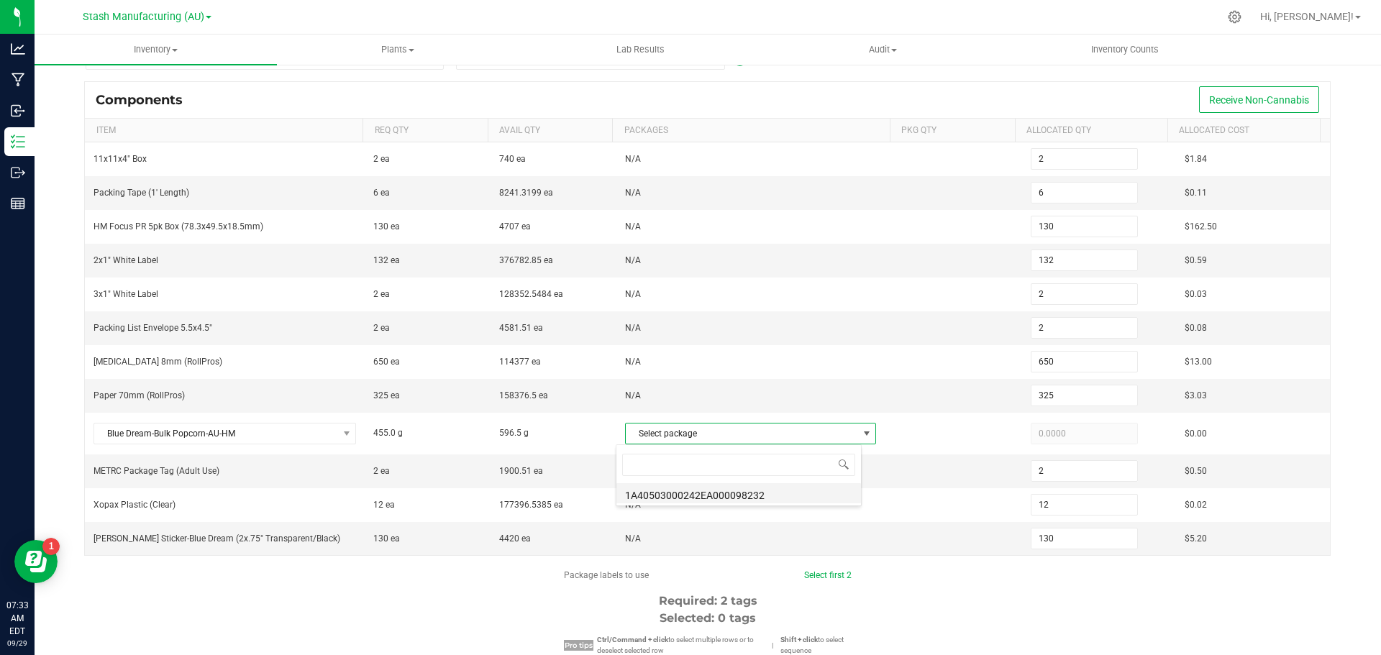
click at [762, 493] on li "1A40503000242EA000098232" at bounding box center [738, 493] width 244 height 20
type input "455.0000"
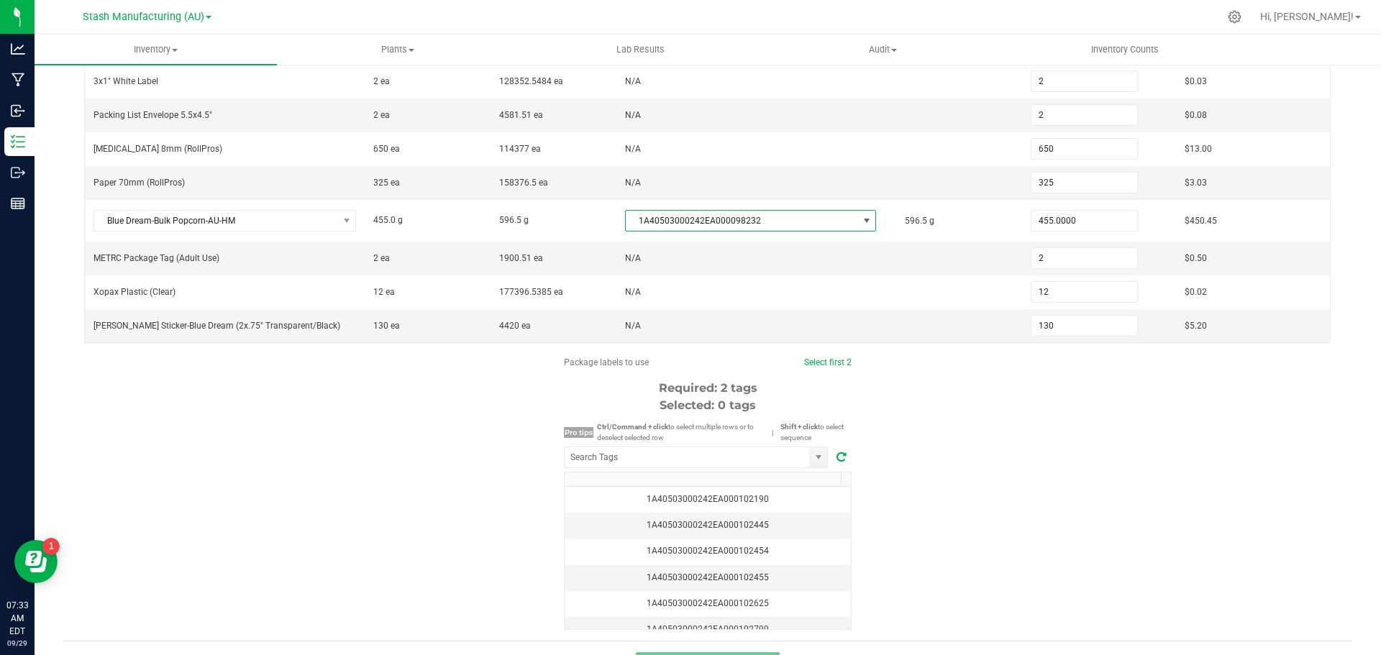
scroll to position [360, 0]
click at [591, 459] on input "NO DATA FOUND" at bounding box center [686, 454] width 244 height 20
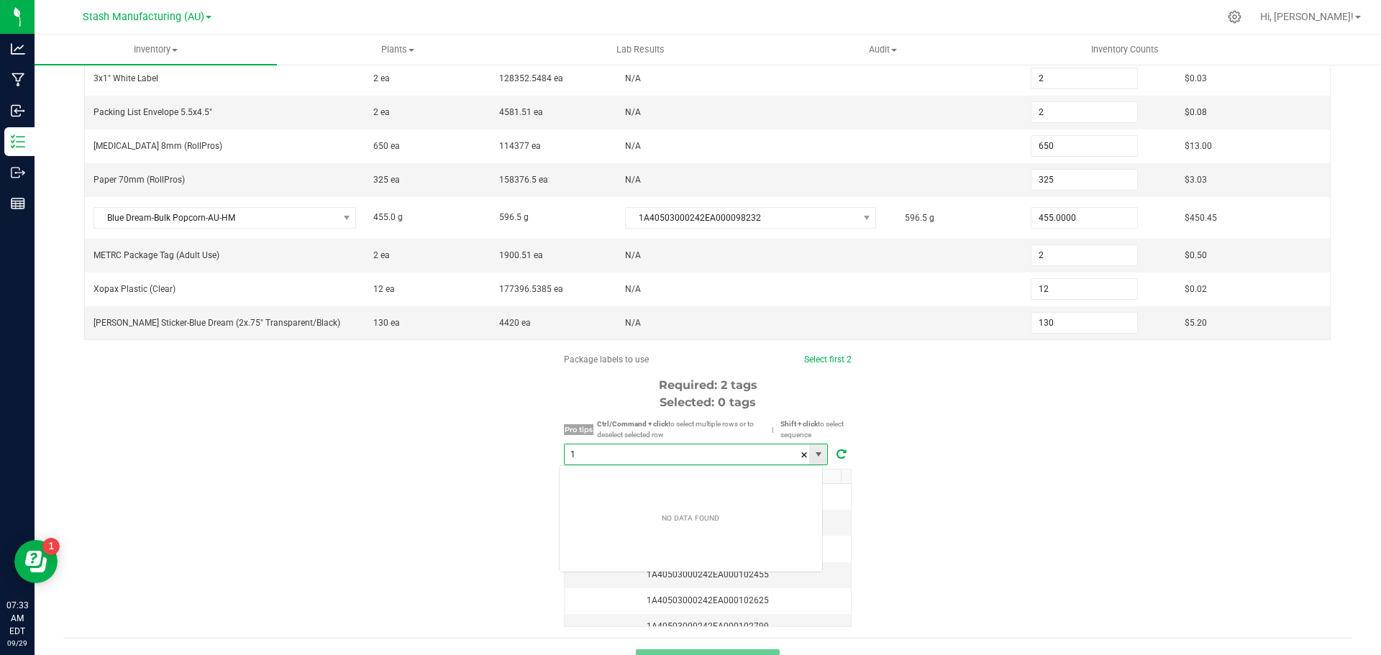
scroll to position [22, 265]
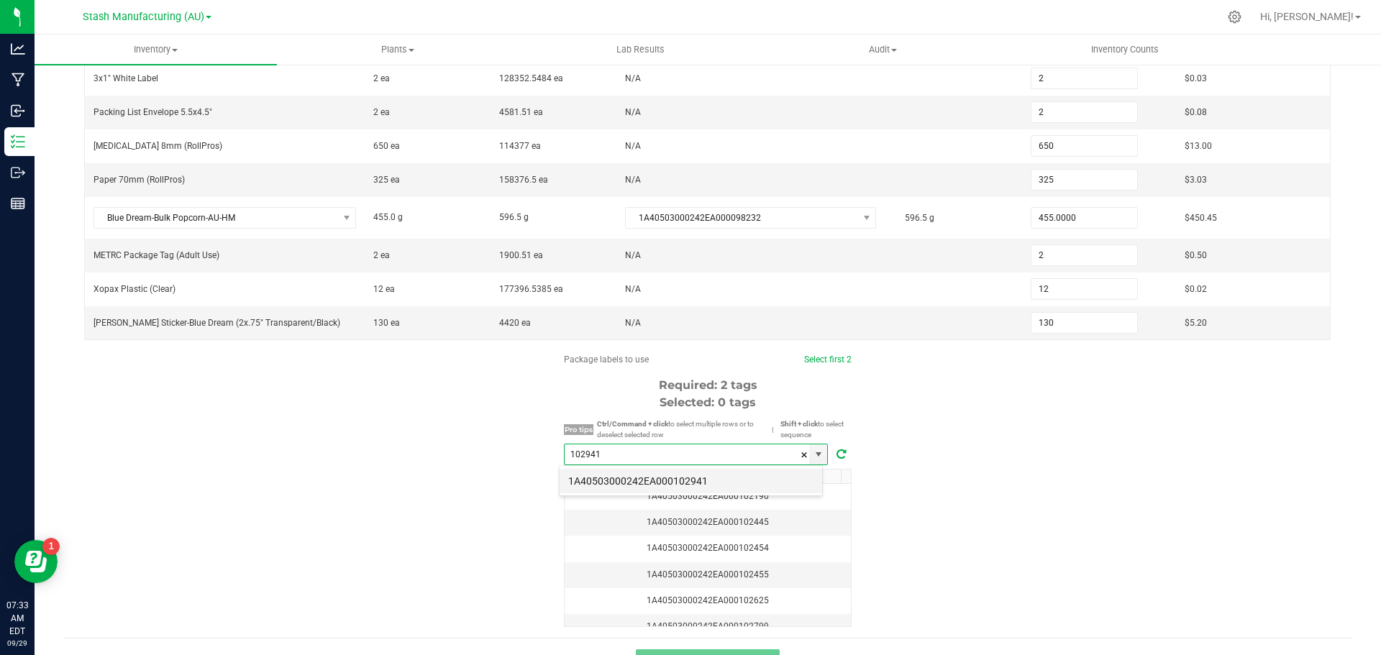
click at [614, 473] on li "1A40503000242EA000102941" at bounding box center [690, 481] width 262 height 24
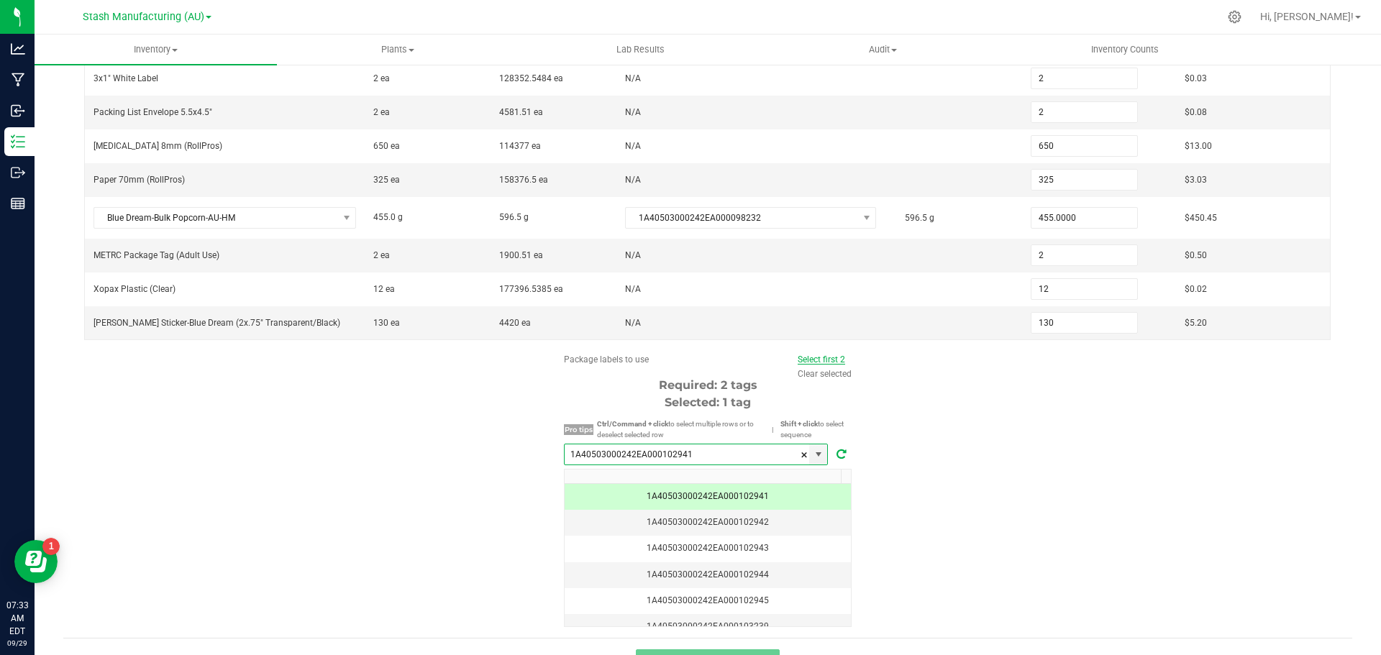
type input "1A40503000242EA000102941"
click at [830, 357] on link "Select first 2" at bounding box center [820, 359] width 47 height 10
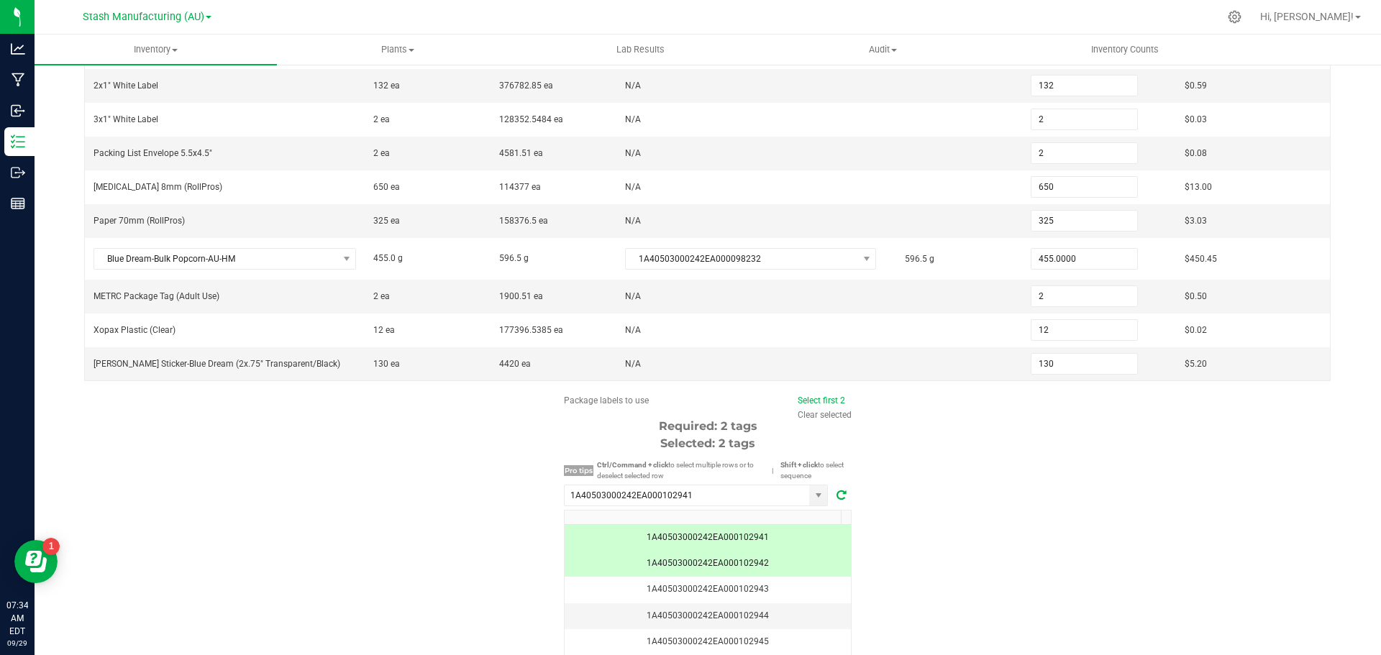
scroll to position [390, 0]
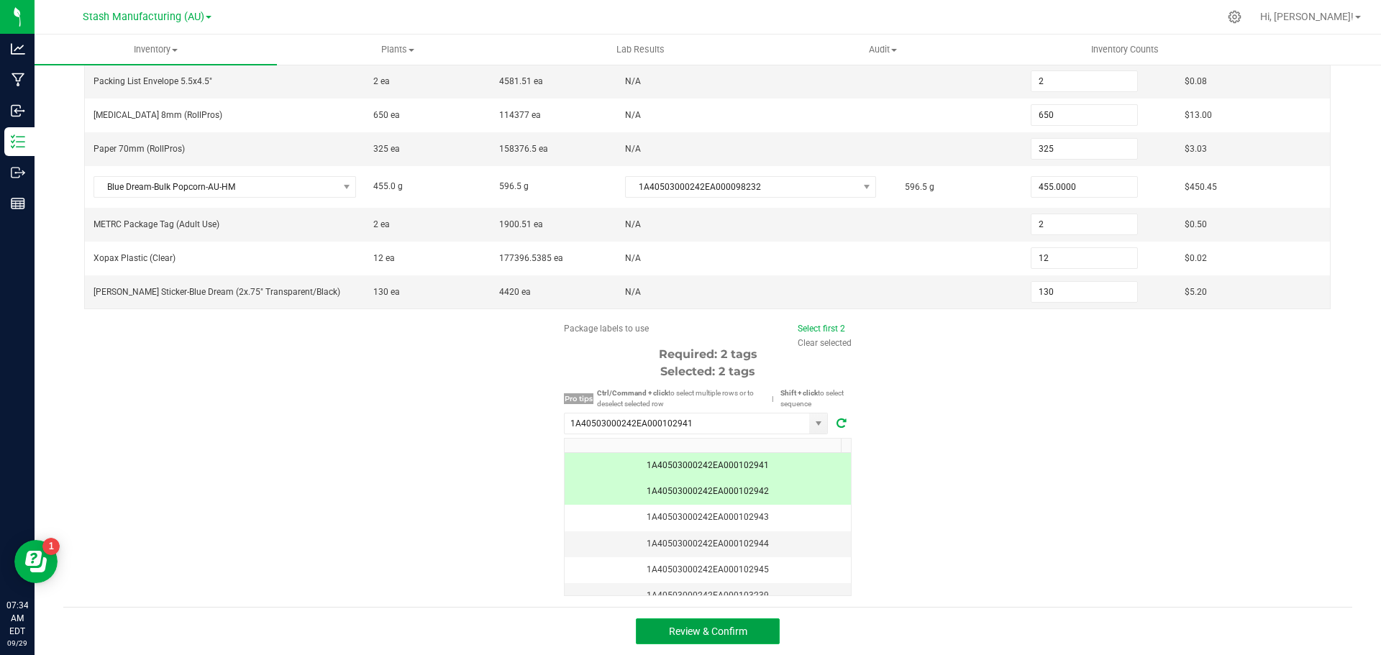
click at [715, 636] on span "Review & Confirm" at bounding box center [708, 632] width 78 height 12
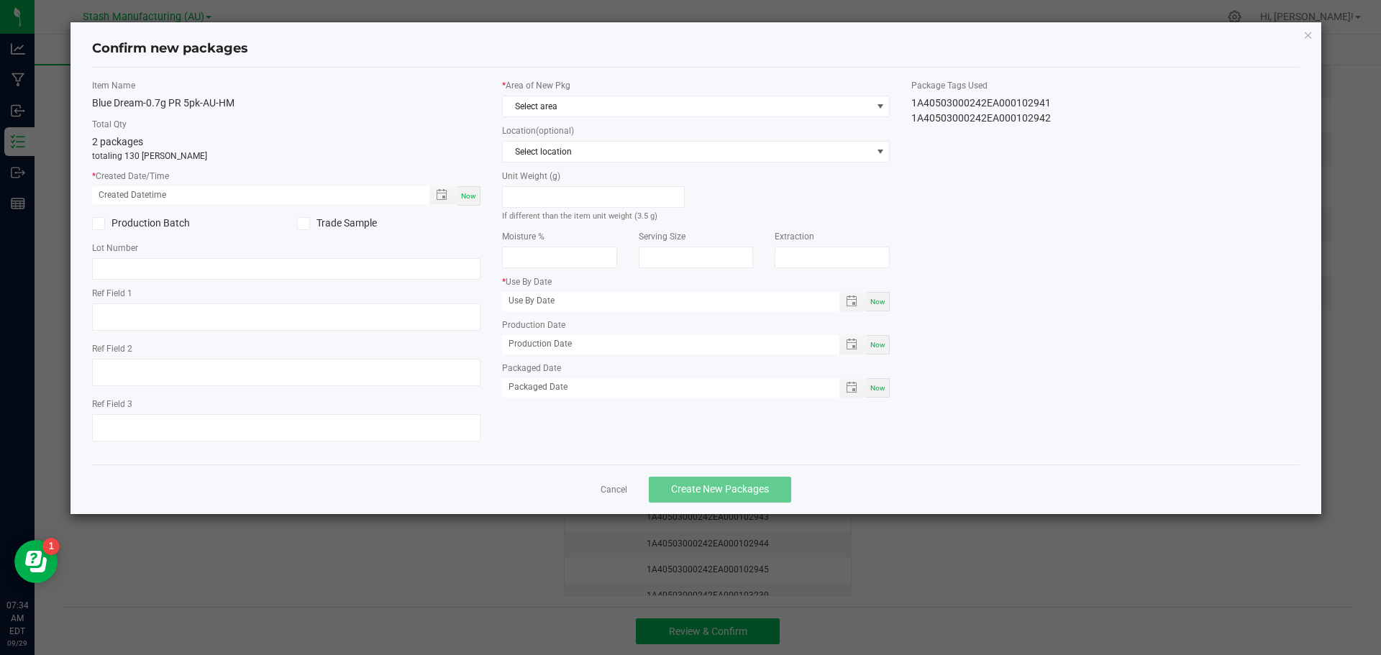
type input "08/28/2026"
click at [465, 193] on span "Now" at bounding box center [468, 196] width 15 height 8
type input "09/29/2025 07:34 AM"
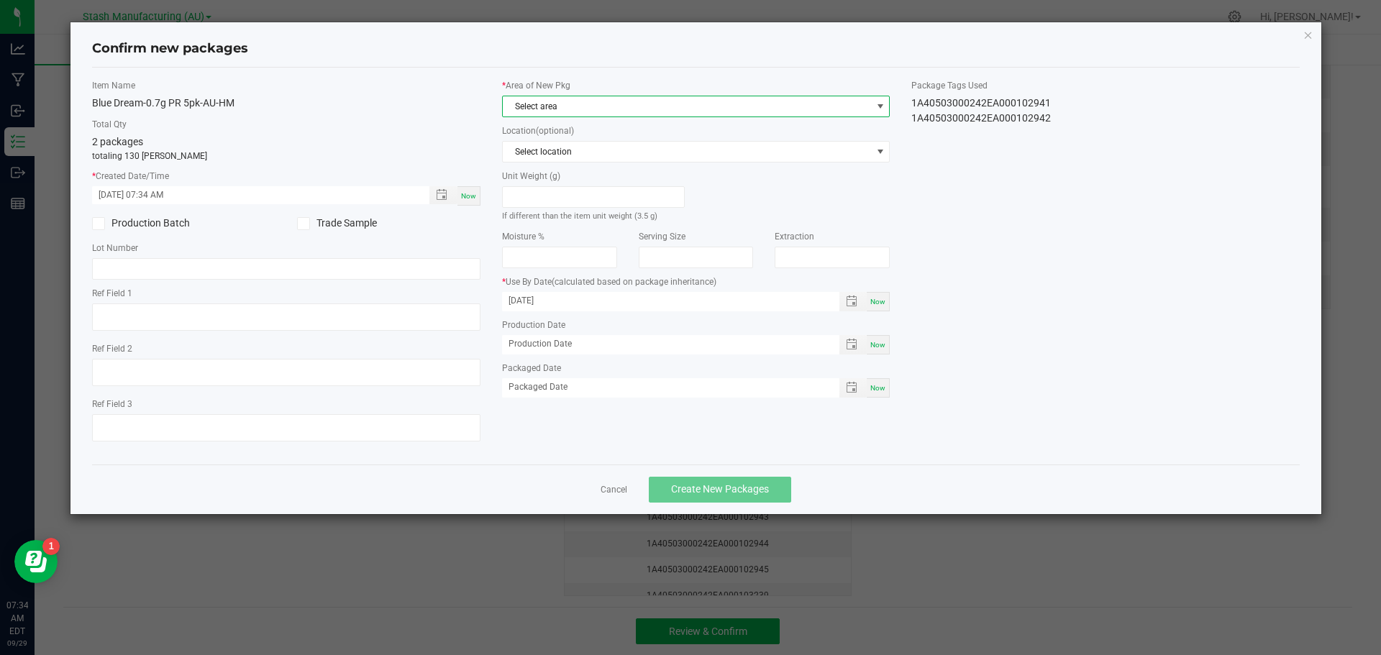
click at [884, 104] on span at bounding box center [880, 107] width 12 height 12
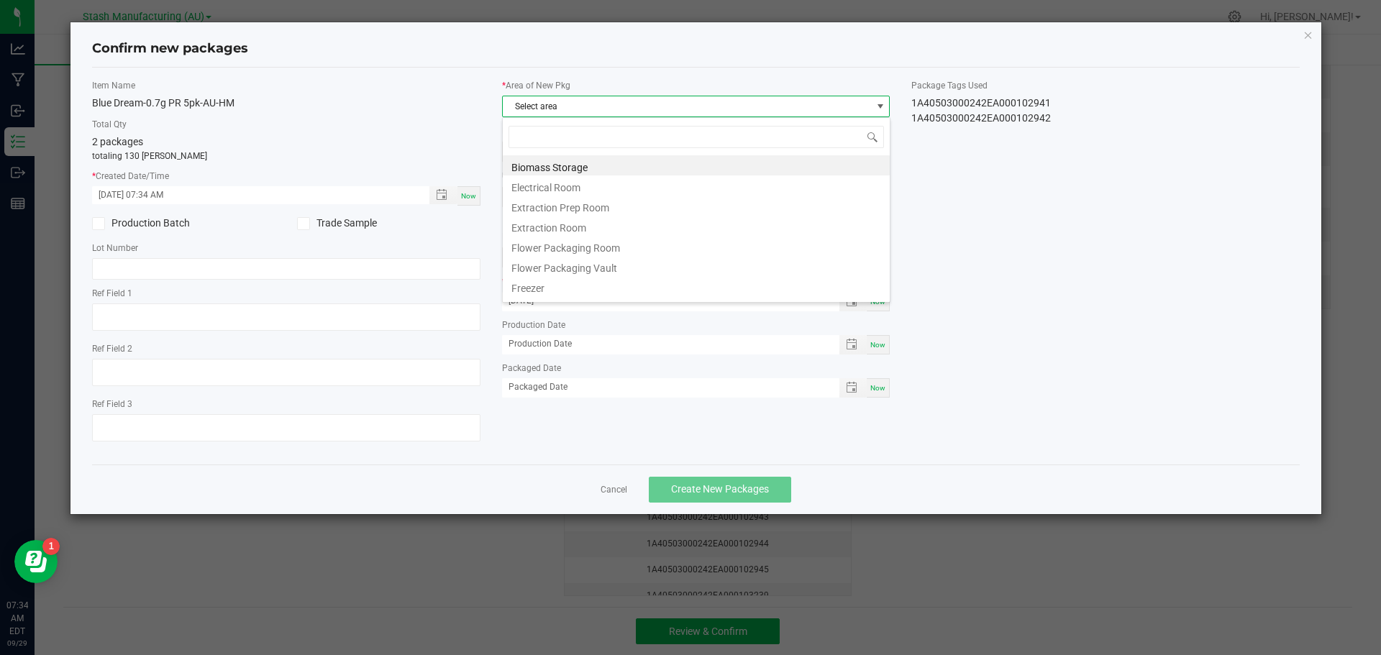
scroll to position [22, 388]
click at [553, 248] on li "Flower Packaging Room" at bounding box center [696, 246] width 387 height 20
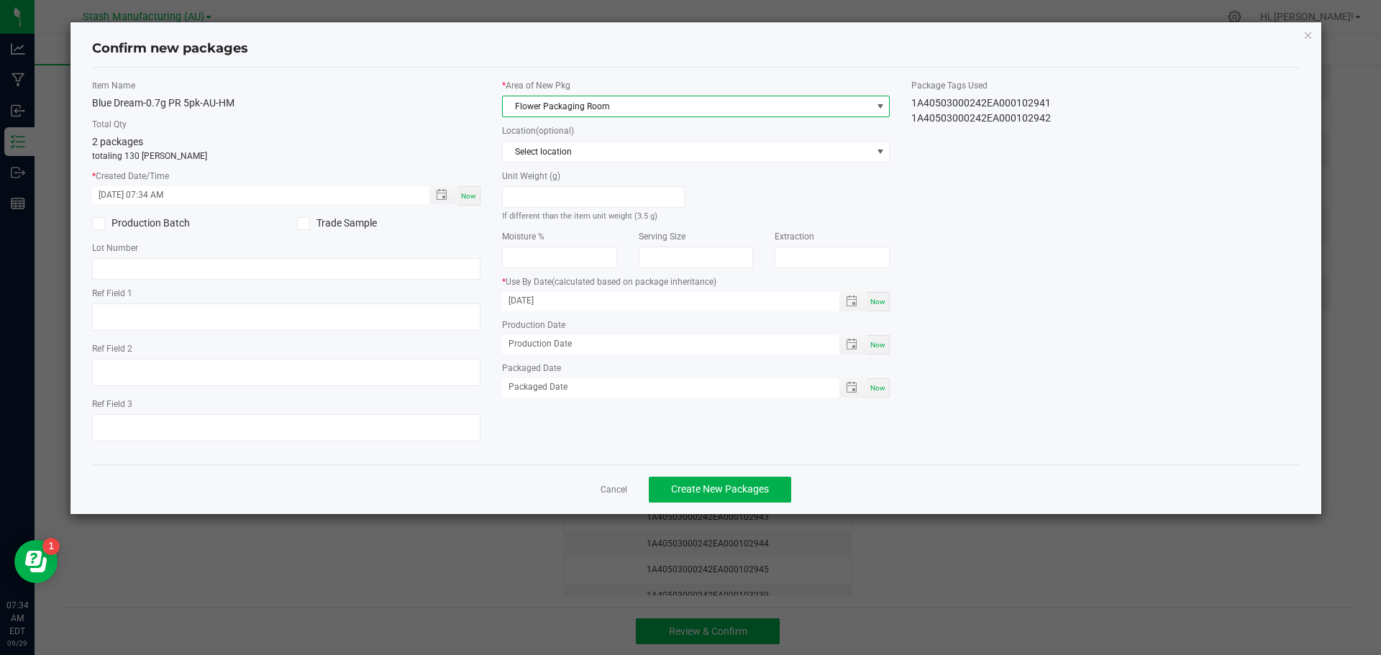
click at [884, 301] on span "Now" at bounding box center [877, 302] width 15 height 8
type input "[DATE]"
click at [874, 392] on span "Now" at bounding box center [877, 388] width 15 height 8
type input "[DATE]"
click at [570, 298] on input "[DATE]" at bounding box center [663, 301] width 322 height 18
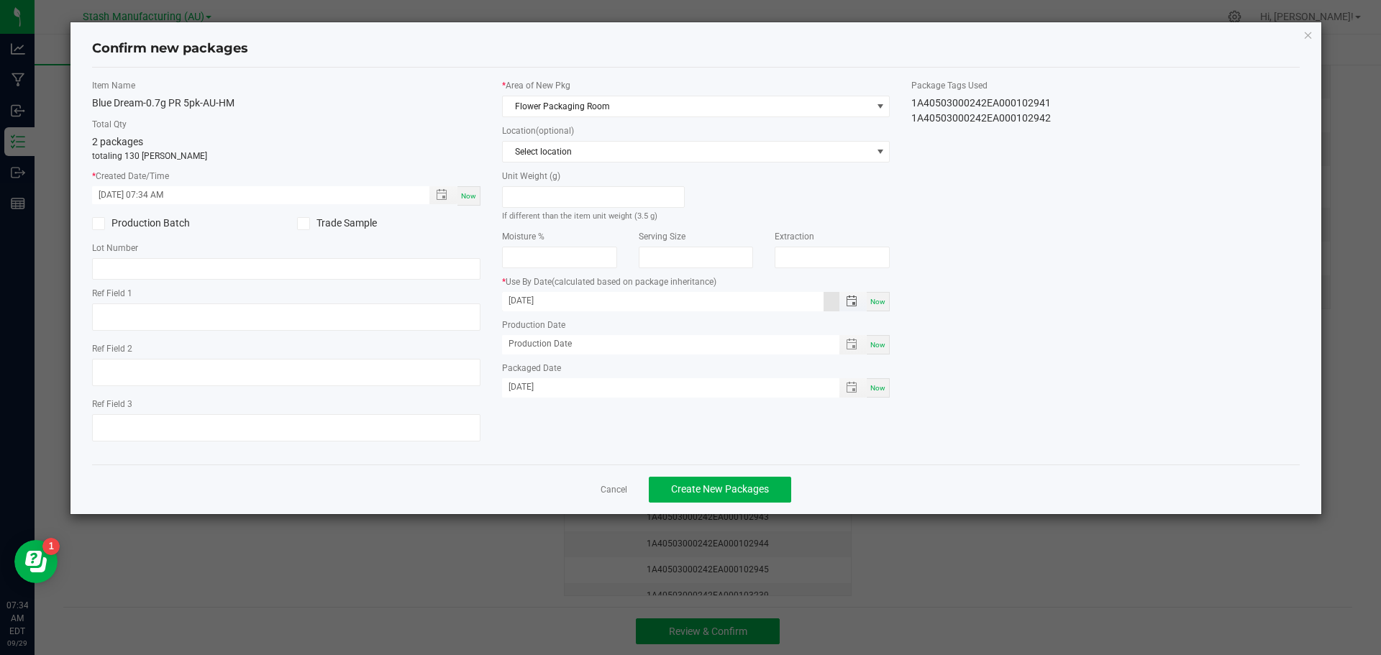
type input "09/29/2026"
click at [746, 488] on span "Create New Packages" at bounding box center [720, 489] width 98 height 12
